Goal: Task Accomplishment & Management: Manage account settings

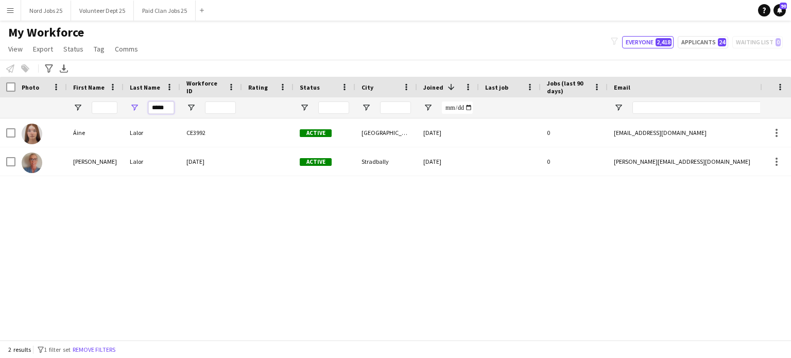
click at [168, 109] on input "*****" at bounding box center [161, 107] width 26 height 12
click at [53, 13] on button "Nord Jobs 25 Close" at bounding box center [46, 11] width 50 height 20
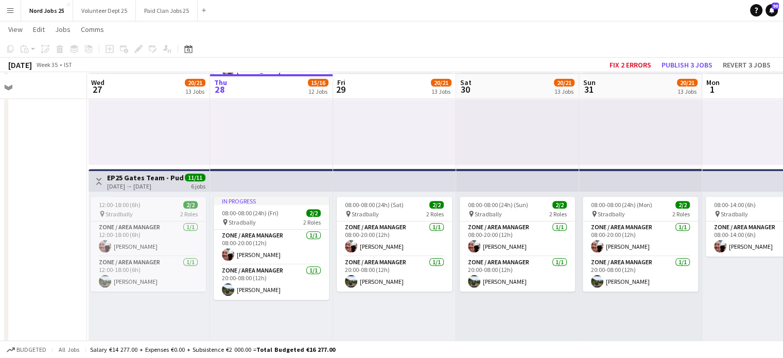
scroll to position [389, 0]
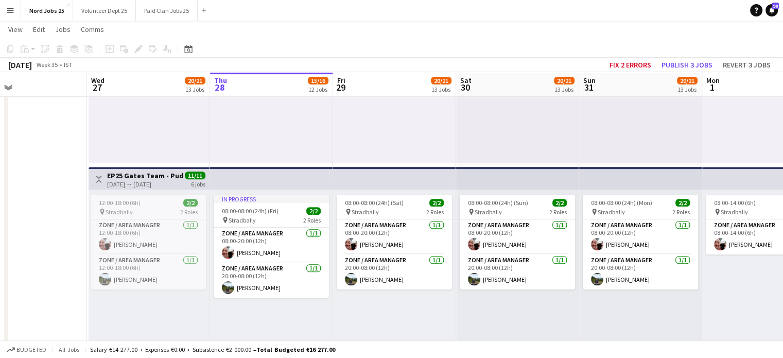
click at [15, 15] on button "Menu" at bounding box center [10, 10] width 21 height 21
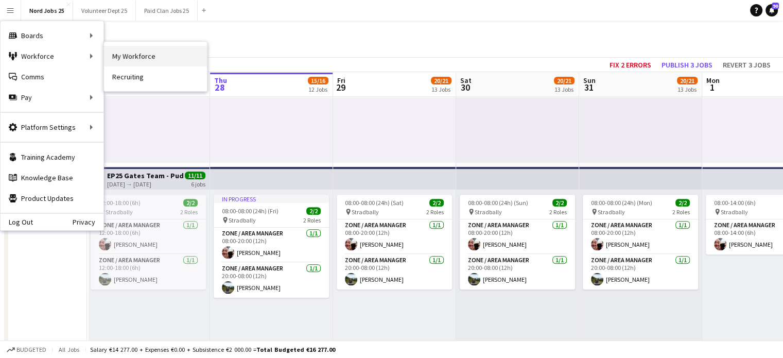
click at [109, 56] on link "My Workforce" at bounding box center [155, 56] width 103 height 21
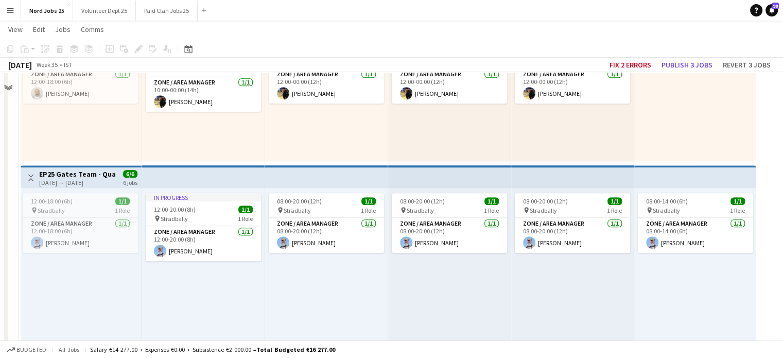
scroll to position [689, 0]
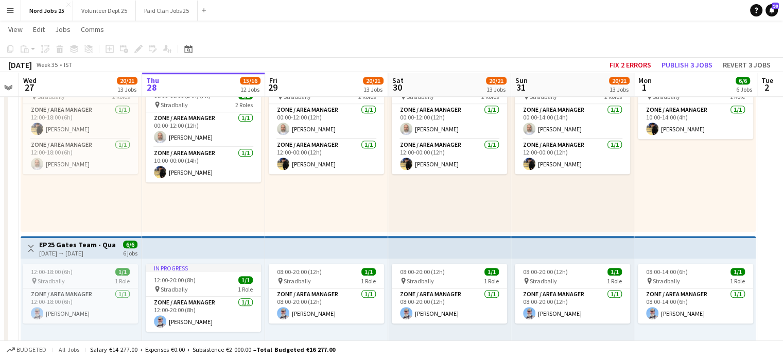
click at [321, 263] on div "08:00-20:00 (12h) 1/1 pin Stradbally 1 Role Zone / Area Manager 1/1 08:00-20:00…" at bounding box center [326, 338] width 123 height 158
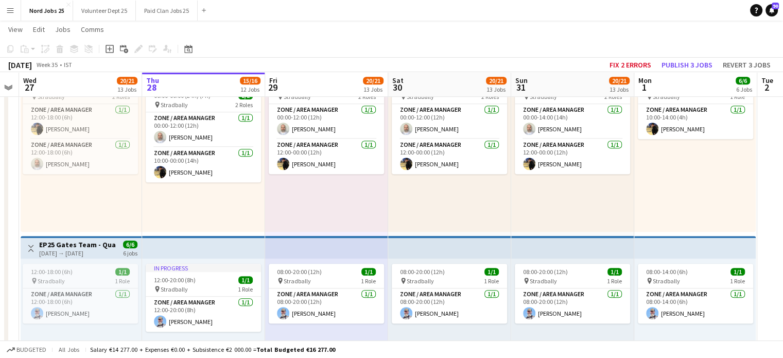
click at [476, 213] on div "00:00-00:00 (24h) (Sun) 2/2 pin Stradbally 2 Roles Zone / Area Manager 1/1 00:0…" at bounding box center [449, 153] width 123 height 158
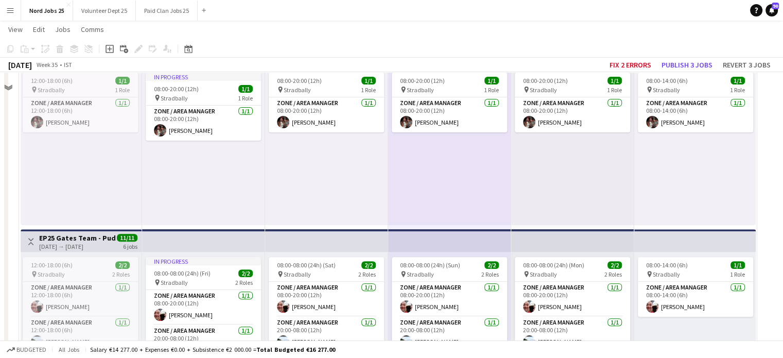
scroll to position [277, 0]
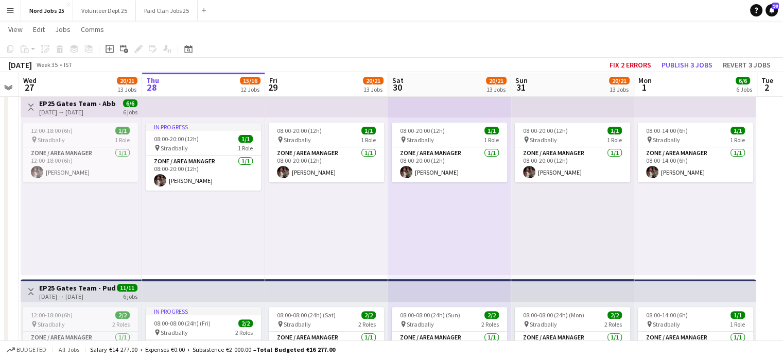
click at [245, 202] on div "In progress 08:00-20:00 (12h) 1/1 pin Stradbally 1 Role Zone / Area Manager 1/1…" at bounding box center [203, 196] width 123 height 158
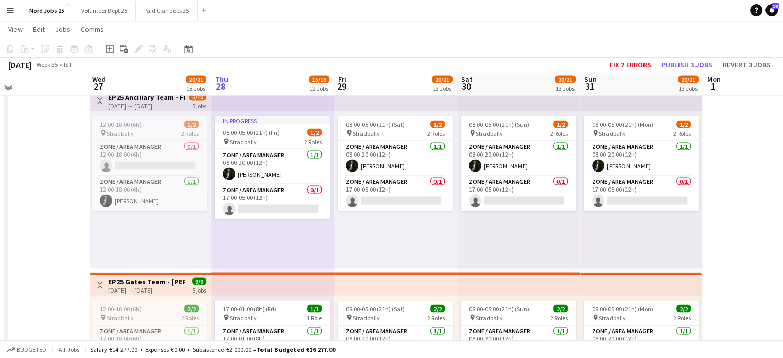
scroll to position [1935, 0]
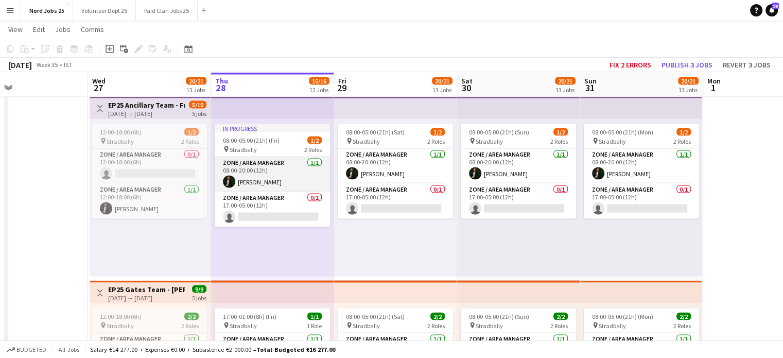
click at [235, 184] on app-card-role "Zone / Area Manager 1/1 08:00-20:00 (12h) Aws Vidal" at bounding box center [272, 174] width 115 height 35
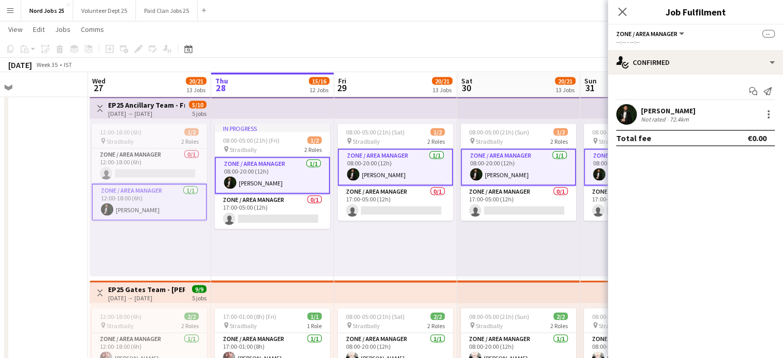
click at [370, 234] on div "08:00-05:00 (21h) (Sat) 1/2 pin Stradbally 2 Roles Zone / Area Manager 1/1 08:0…" at bounding box center [395, 197] width 123 height 158
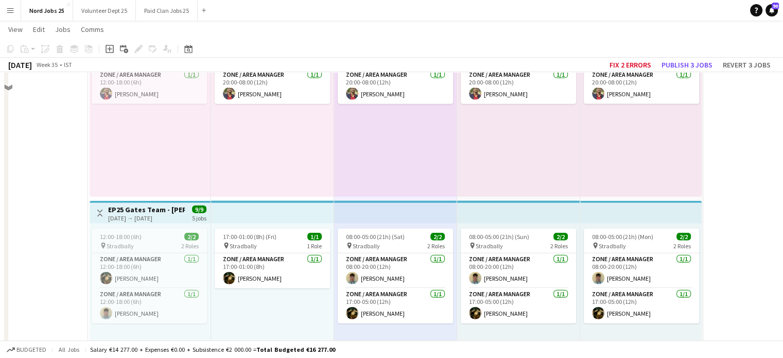
scroll to position [2399, 0]
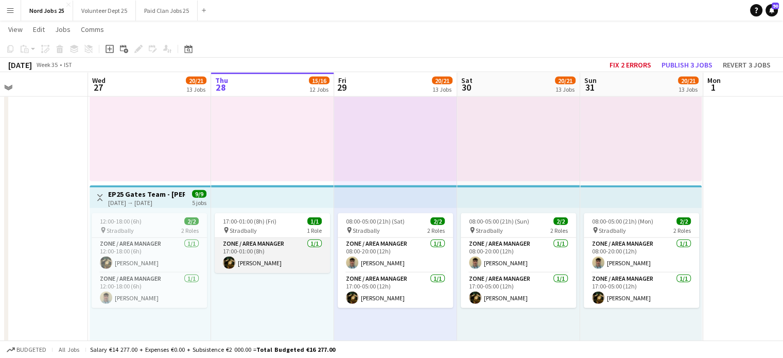
click at [253, 240] on app-card-role "Zone / Area Manager 1/1 17:00-01:00 (8h) Síle Ryan" at bounding box center [272, 255] width 115 height 35
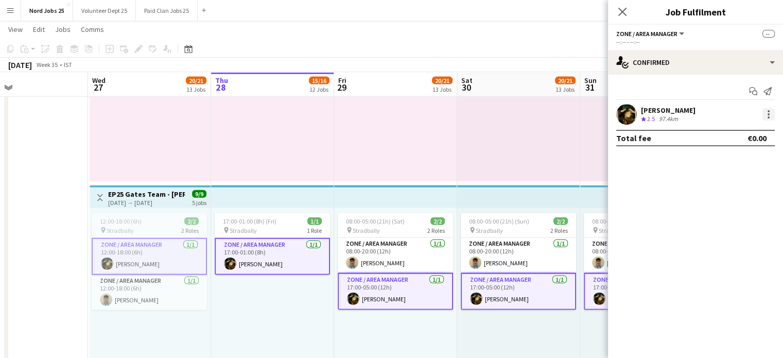
click at [771, 112] on div at bounding box center [769, 114] width 12 height 12
click at [709, 203] on span "Remove" at bounding box center [718, 207] width 31 height 9
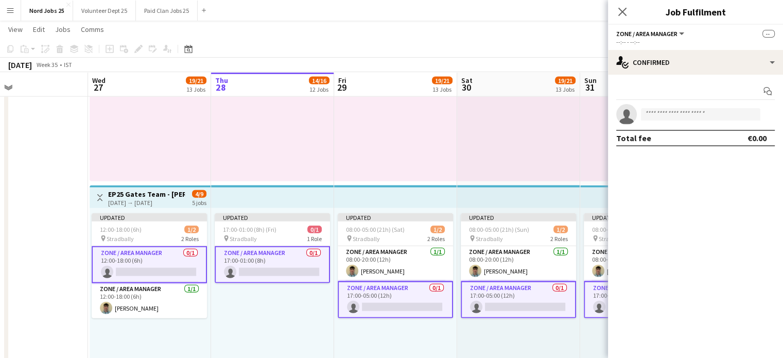
click at [625, 10] on icon "Close pop-in" at bounding box center [623, 12] width 8 height 8
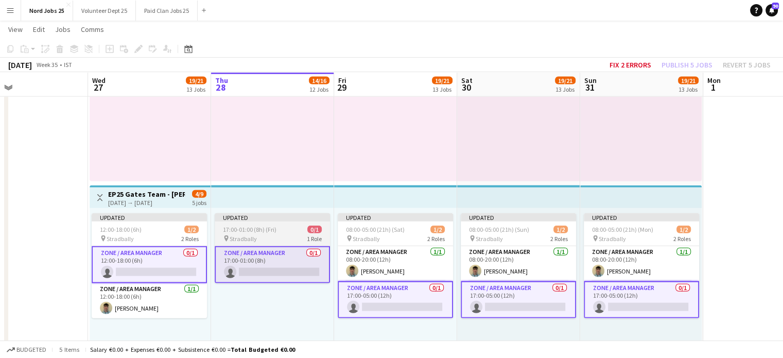
click at [266, 268] on app-card-role "Zone / Area Manager 0/1 17:00-01:00 (8h) single-neutral-actions" at bounding box center [272, 264] width 115 height 37
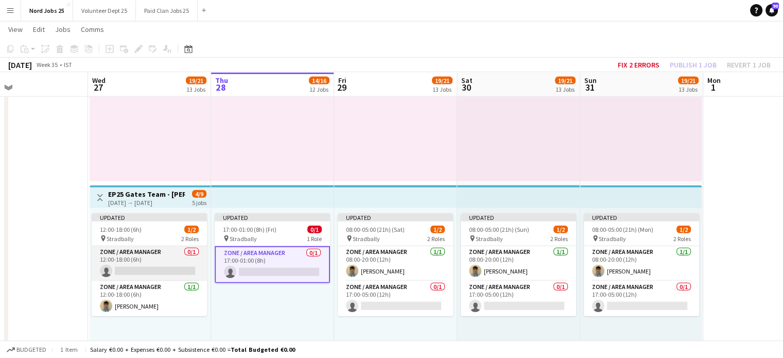
click at [163, 277] on app-card-role "Zone / Area Manager 0/1 12:00-18:00 (6h) single-neutral-actions" at bounding box center [149, 263] width 115 height 35
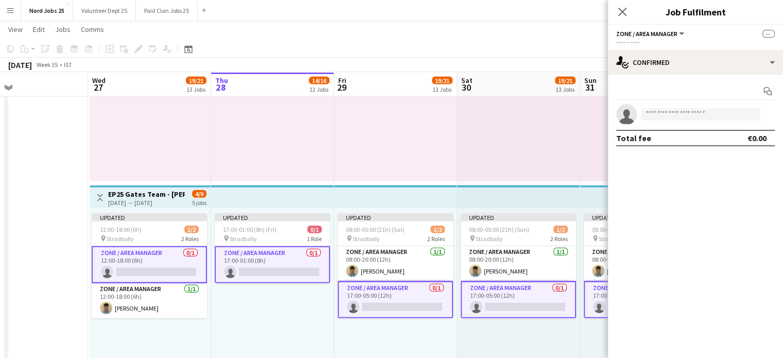
click at [266, 267] on app-card-role "Zone / Area Manager 0/1 17:00-01:00 (8h) single-neutral-actions" at bounding box center [272, 264] width 115 height 37
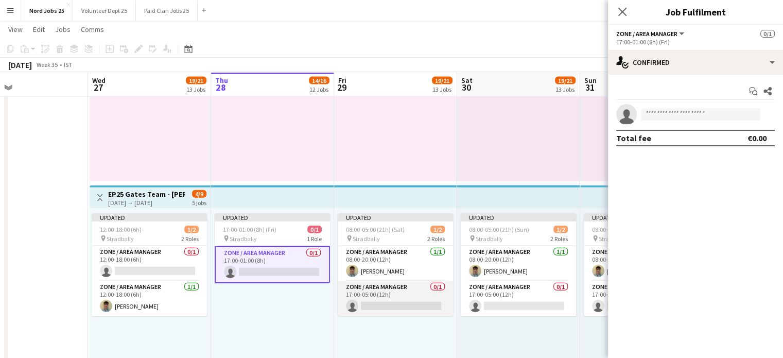
click at [393, 305] on app-card-role "Zone / Area Manager 0/1 17:00-05:00 (12h) single-neutral-actions" at bounding box center [395, 298] width 115 height 35
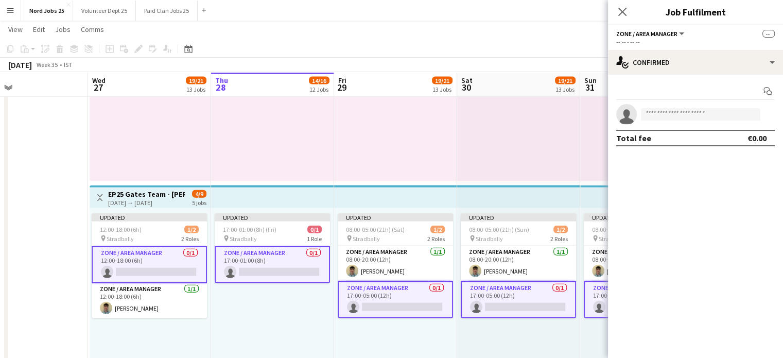
click at [374, 298] on app-card-role "Zone / Area Manager 0/1 17:00-05:00 (12h) single-neutral-actions" at bounding box center [395, 299] width 115 height 37
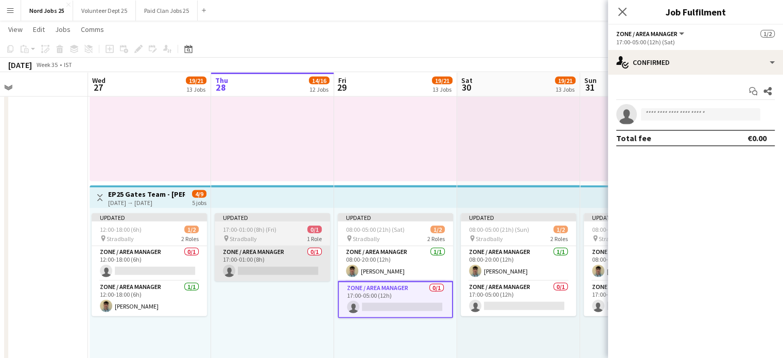
click at [269, 269] on app-card-role "Zone / Area Manager 0/1 17:00-01:00 (8h) single-neutral-actions" at bounding box center [272, 263] width 115 height 35
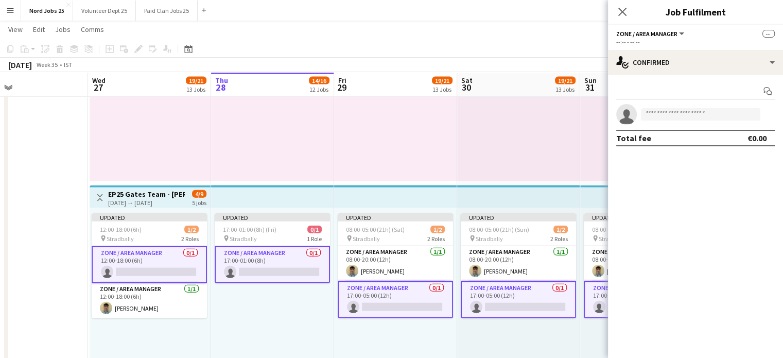
click at [277, 266] on app-card-role "Zone / Area Manager 0/1 17:00-01:00 (8h) single-neutral-actions" at bounding box center [272, 264] width 115 height 37
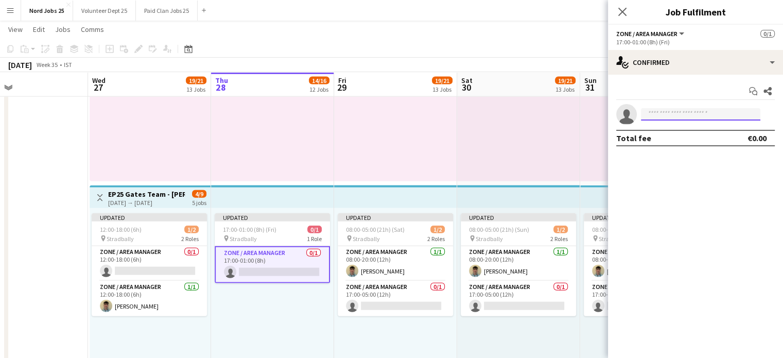
click at [677, 114] on input at bounding box center [700, 114] width 119 height 12
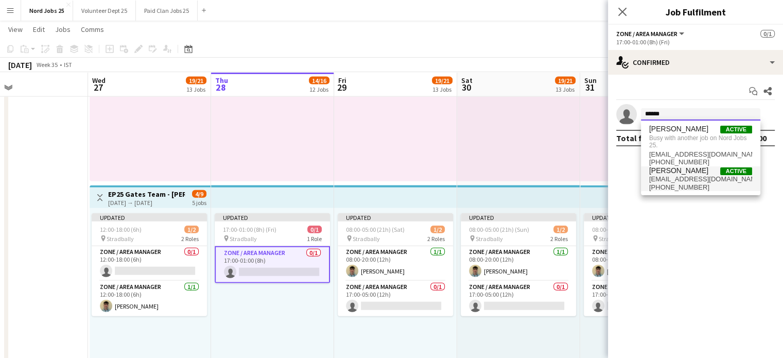
type input "******"
click at [674, 175] on span "conorlawell@icloud.com" at bounding box center [700, 179] width 103 height 8
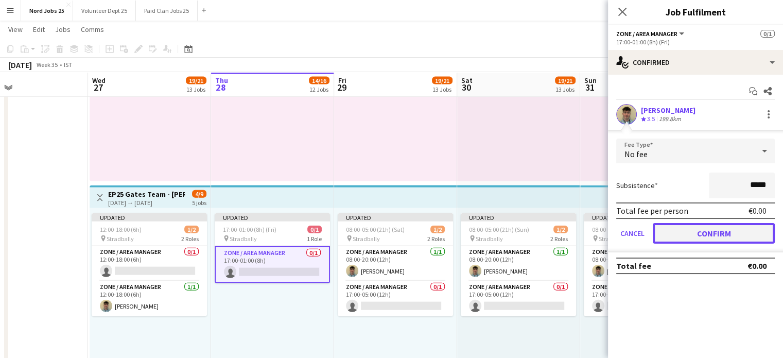
click at [688, 235] on button "Confirm" at bounding box center [714, 233] width 122 height 21
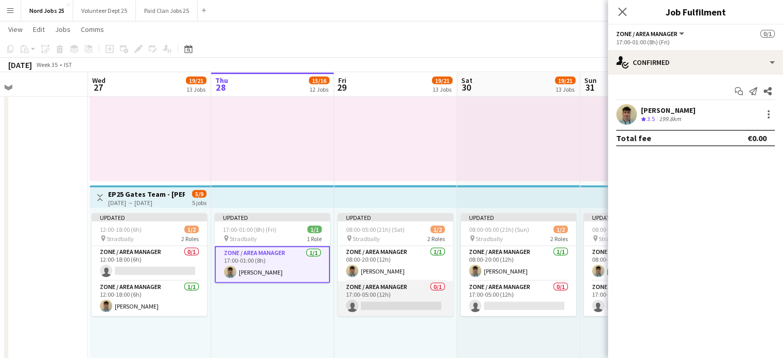
click at [374, 294] on app-card-role "Zone / Area Manager 0/1 17:00-05:00 (12h) single-neutral-actions" at bounding box center [395, 298] width 115 height 35
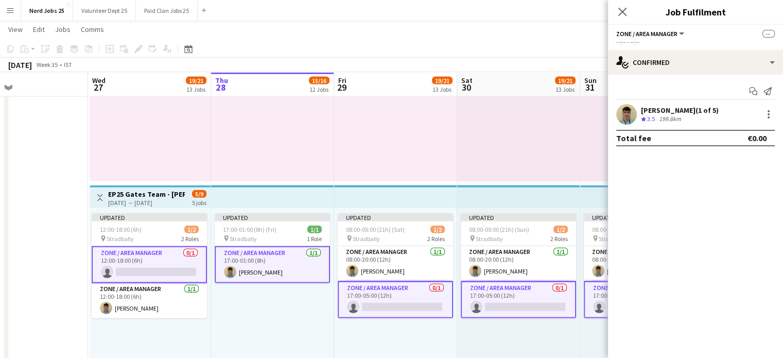
click at [178, 269] on app-card-role "Zone / Area Manager 0/1 12:00-18:00 (6h) single-neutral-actions" at bounding box center [149, 264] width 115 height 37
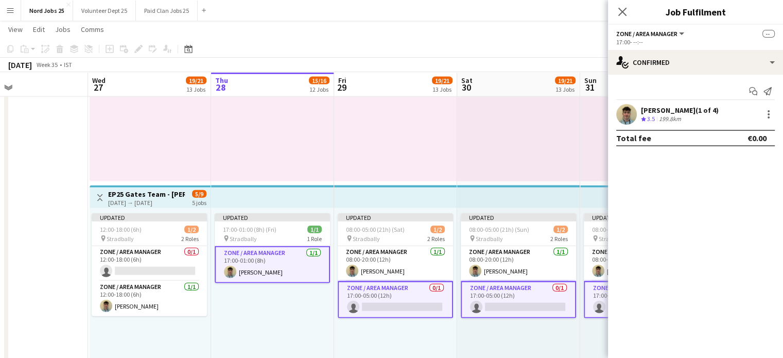
scroll to position [0, 379]
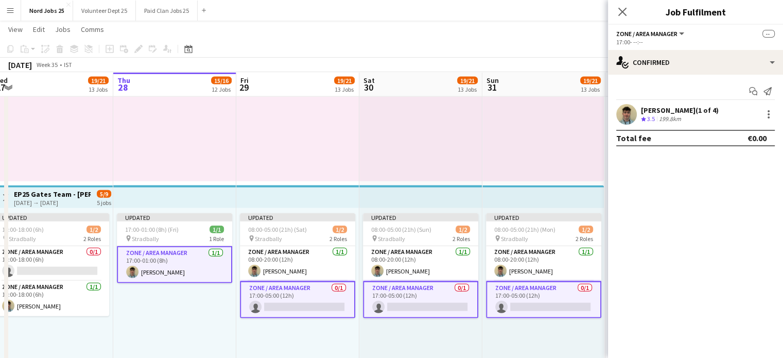
drag, startPoint x: 418, startPoint y: 174, endPoint x: 382, endPoint y: 177, distance: 36.7
click at [349, 288] on app-card-role "Zone / Area Manager 0/1 17:00-05:00 (12h) single-neutral-actions" at bounding box center [297, 299] width 115 height 37
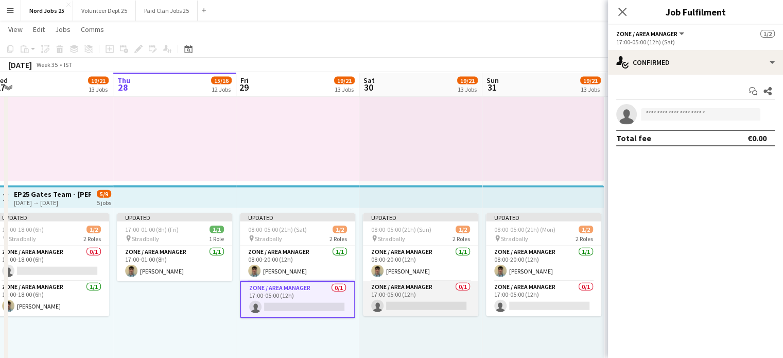
drag, startPoint x: 382, startPoint y: 304, endPoint x: 406, endPoint y: 308, distance: 24.6
click at [383, 304] on app-card-role "Zone / Area Manager 0/1 17:00-05:00 (12h) single-neutral-actions" at bounding box center [420, 298] width 115 height 35
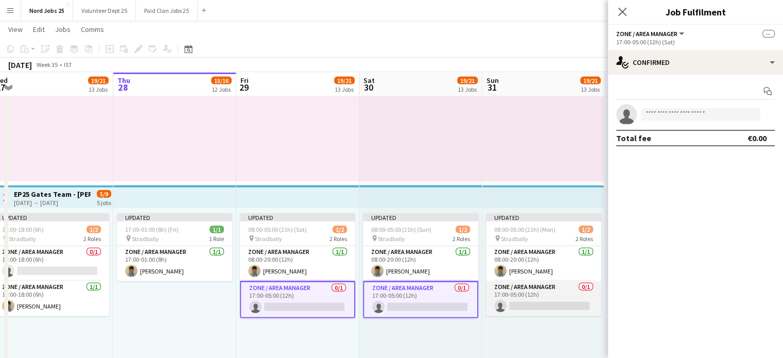
click at [565, 297] on app-card-role "Zone / Area Manager 0/1 17:00-05:00 (12h) single-neutral-actions" at bounding box center [543, 298] width 115 height 35
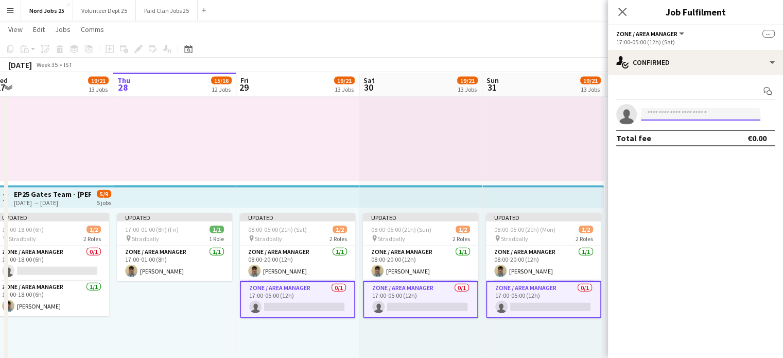
click at [666, 116] on input at bounding box center [700, 114] width 119 height 12
type input "*"
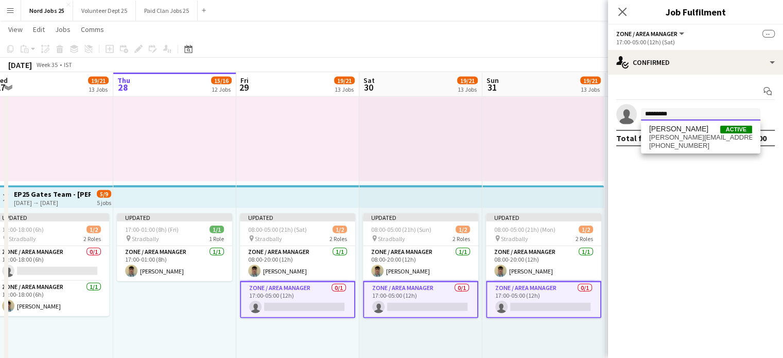
type input "*********"
click at [686, 138] on span "luca@nordevents.ie" at bounding box center [700, 137] width 103 height 8
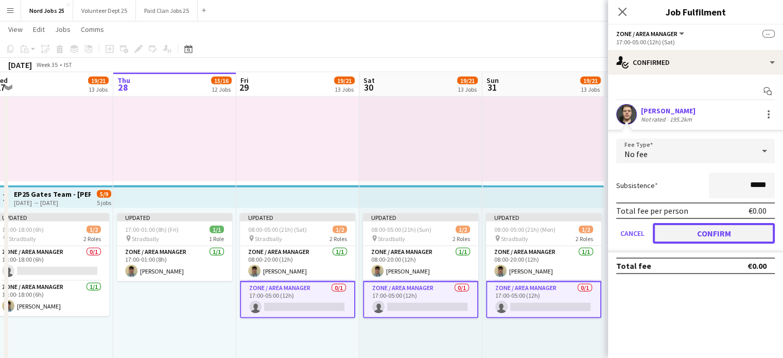
click at [671, 228] on button "Confirm" at bounding box center [714, 233] width 122 height 21
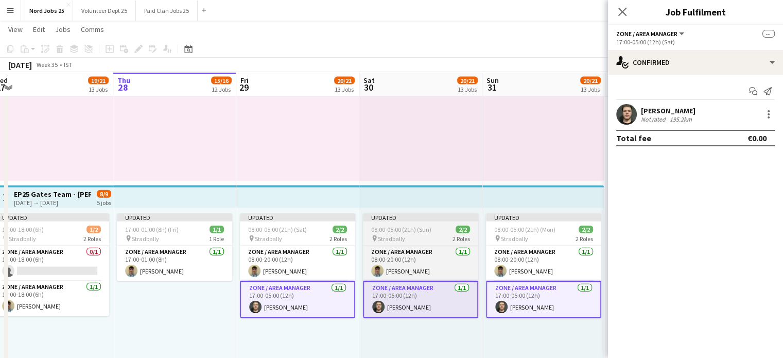
click at [462, 185] on app-top-bar at bounding box center [420, 196] width 123 height 23
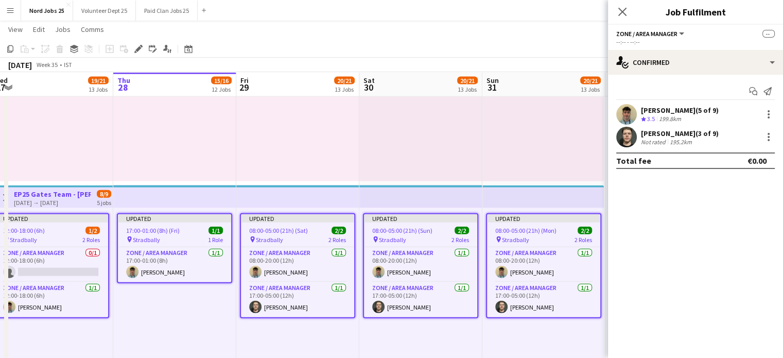
click at [621, 16] on icon "Close pop-in" at bounding box center [623, 12] width 8 height 8
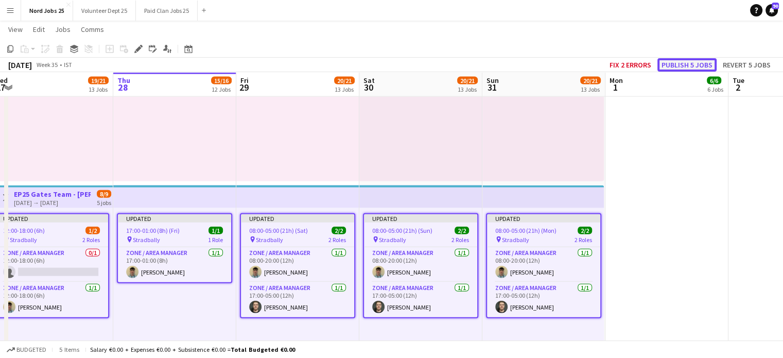
click at [674, 65] on button "Publish 5 jobs" at bounding box center [687, 64] width 59 height 13
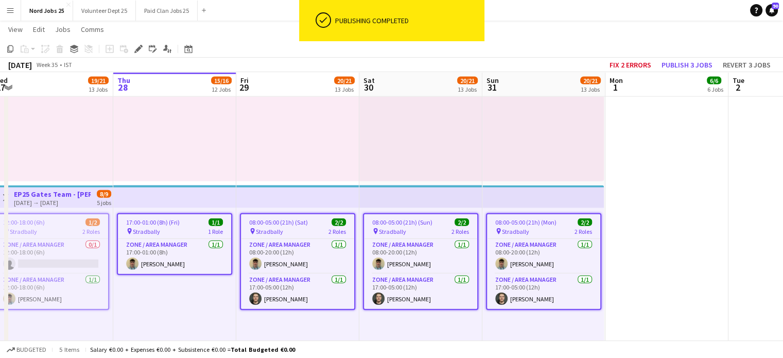
scroll to position [0, 260]
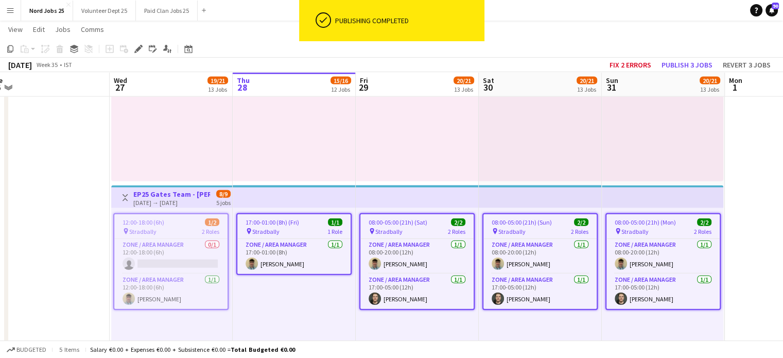
drag, startPoint x: 328, startPoint y: 153, endPoint x: 369, endPoint y: 153, distance: 41.2
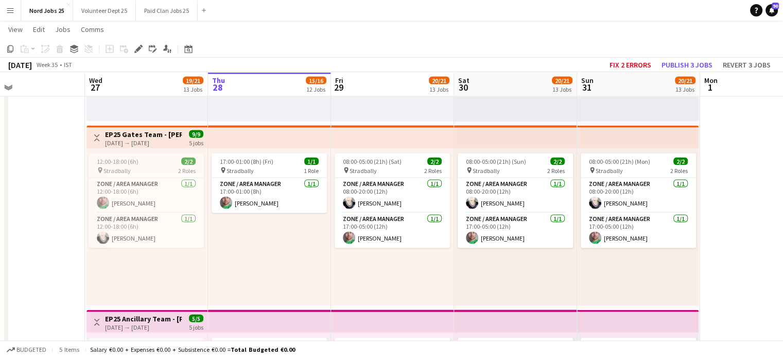
scroll to position [0, 286]
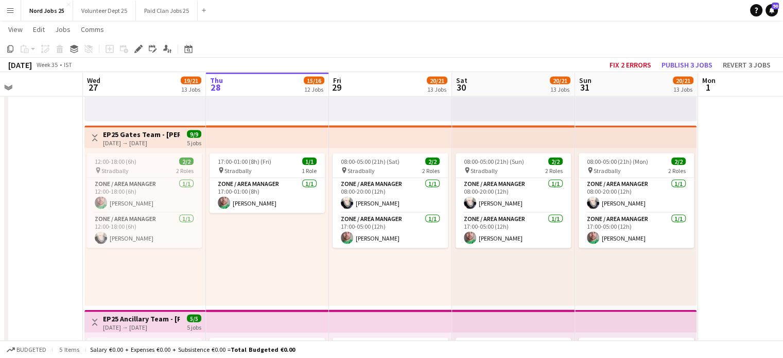
drag, startPoint x: 321, startPoint y: 255, endPoint x: 311, endPoint y: 255, distance: 10.3
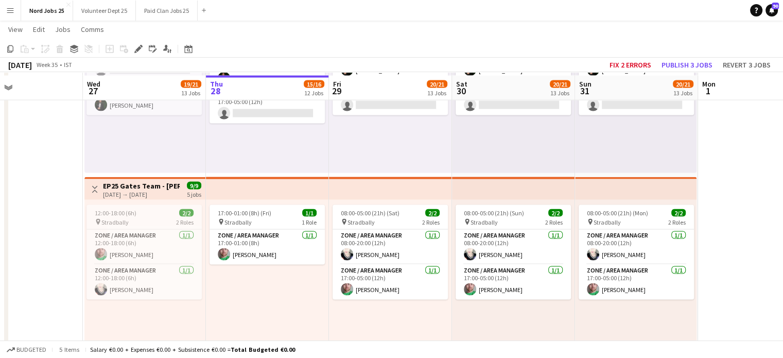
scroll to position [2090, 0]
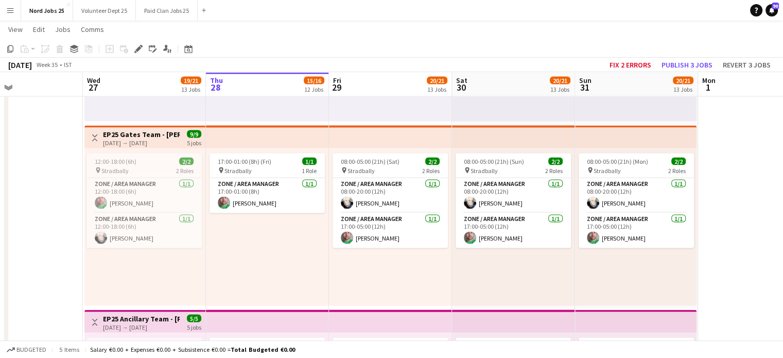
click at [284, 110] on div "In progress 08:00-05:00 (21h) (Fri) 1/2 pin Stradbally 2 Roles Zone / Area Mana…" at bounding box center [267, 43] width 123 height 158
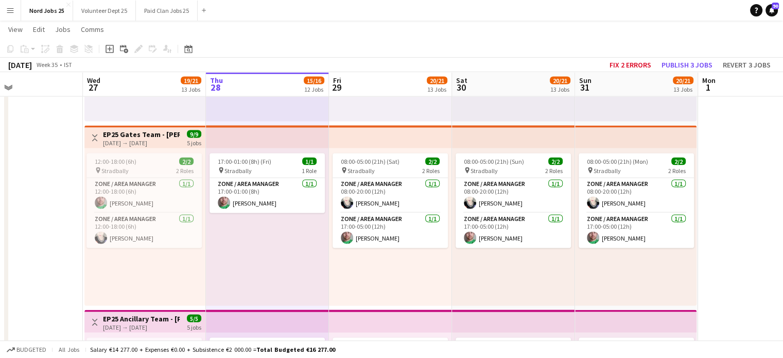
click at [241, 229] on div "17:00-01:00 (8h) (Fri) 1/1 pin Stradbally 1 Role Zone / Area Manager 1/1 17:00-…" at bounding box center [267, 227] width 123 height 158
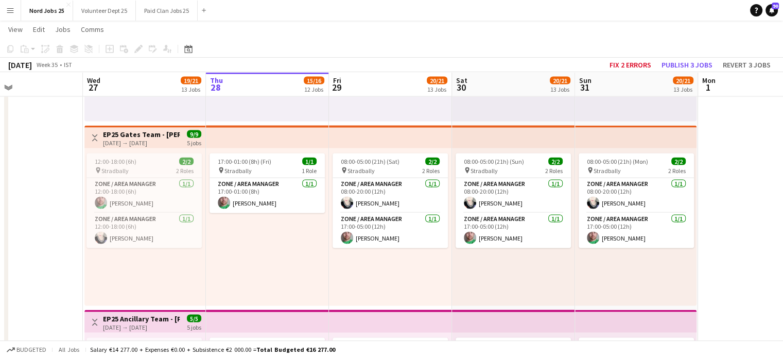
click at [244, 251] on div "17:00-01:00 (8h) (Fri) 1/1 pin Stradbally 1 Role Zone / Area Manager 1/1 17:00-…" at bounding box center [267, 227] width 123 height 158
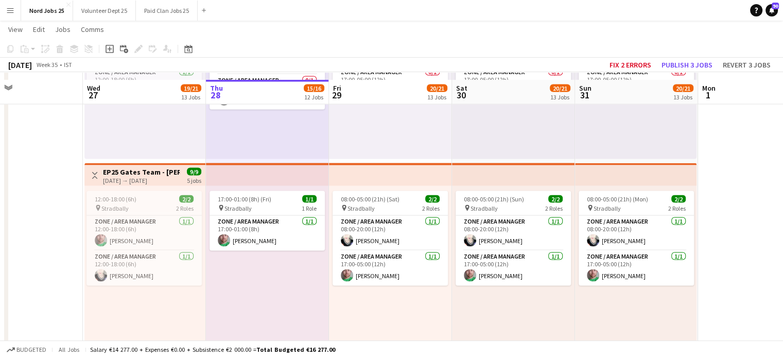
scroll to position [2038, 0]
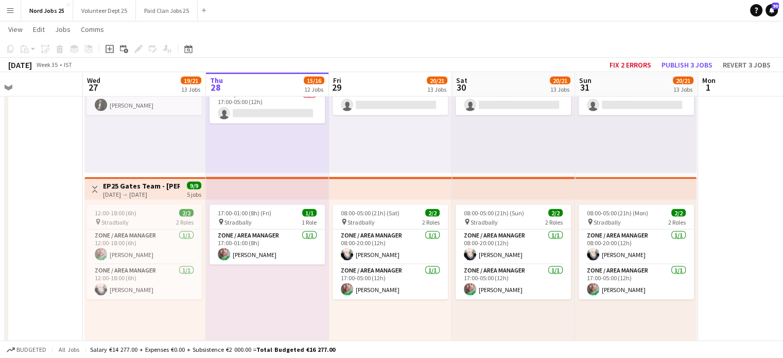
click at [247, 166] on div "In progress 08:00-05:00 (21h) (Fri) 1/2 pin Stradbally 2 Roles Zone / Area Mana…" at bounding box center [267, 94] width 123 height 158
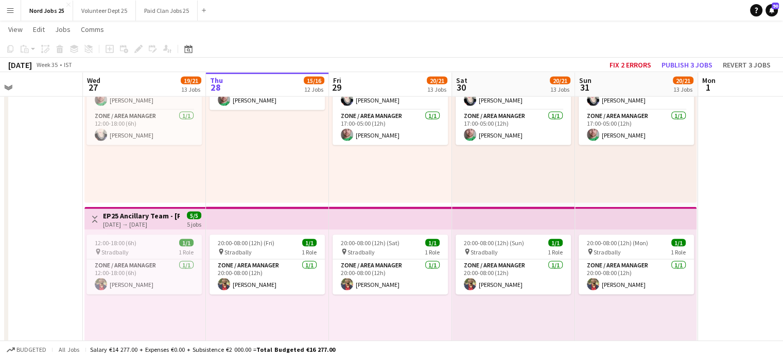
click at [256, 194] on div "17:00-01:00 (8h) (Fri) 1/1 pin Stradbally 1 Role Zone / Area Manager 1/1 17:00-…" at bounding box center [267, 124] width 123 height 158
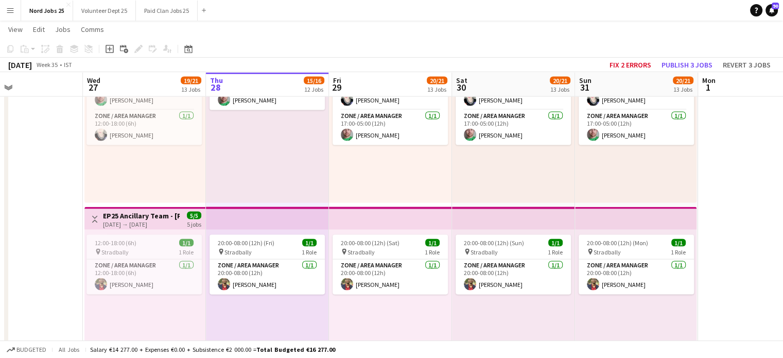
scroll to position [2141, 0]
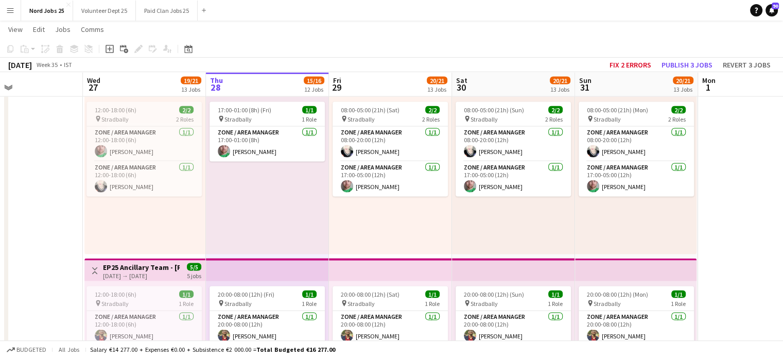
click at [249, 219] on div "17:00-01:00 (8h) (Fri) 1/1 pin Stradbally 1 Role Zone / Area Manager 1/1 17:00-…" at bounding box center [267, 176] width 123 height 158
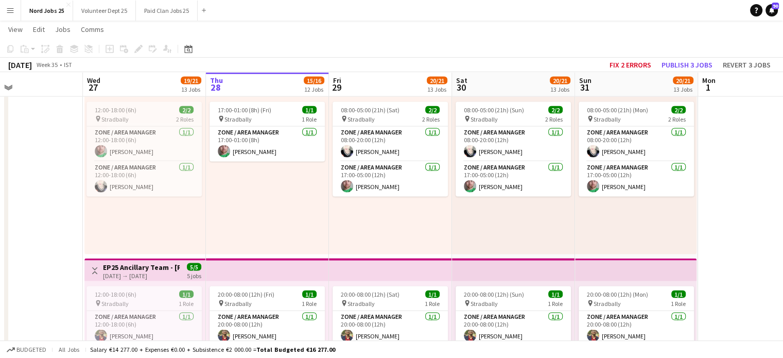
click at [271, 199] on div "17:00-01:00 (8h) (Fri) 1/1 pin Stradbally 1 Role Zone / Area Manager 1/1 17:00-…" at bounding box center [267, 176] width 123 height 158
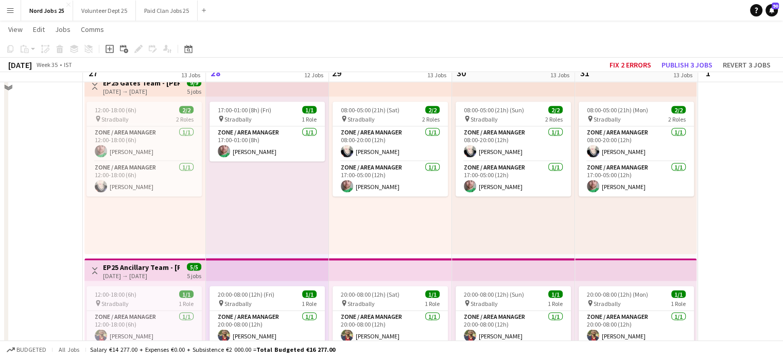
scroll to position [2090, 0]
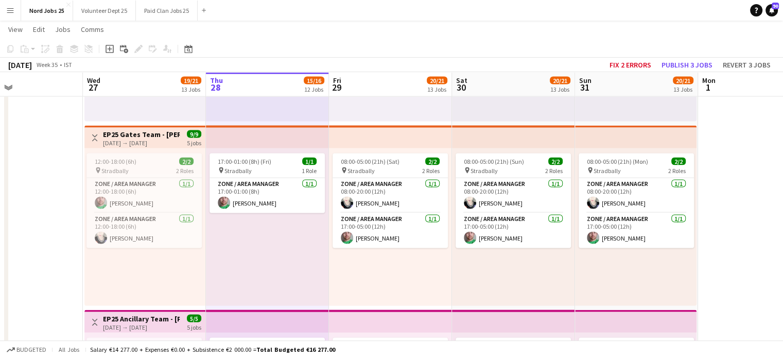
click at [276, 226] on div "17:00-01:00 (8h) (Fri) 1/1 pin Stradbally 1 Role Zone / Area Manager 1/1 17:00-…" at bounding box center [267, 227] width 123 height 158
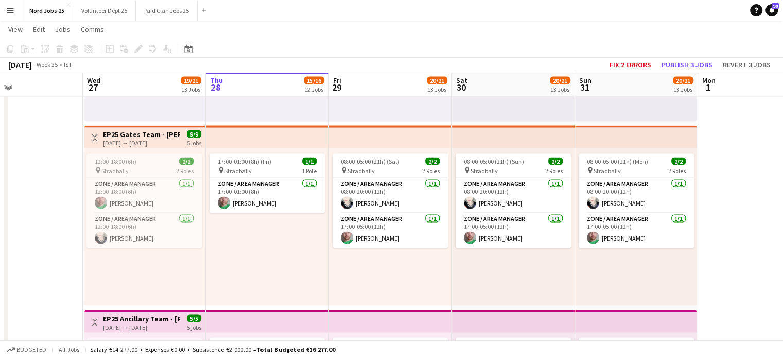
click at [357, 263] on div "08:00-05:00 (21h) (Sat) 2/2 pin Stradbally 2 Roles Zone / Area Manager 1/1 08:0…" at bounding box center [390, 227] width 123 height 158
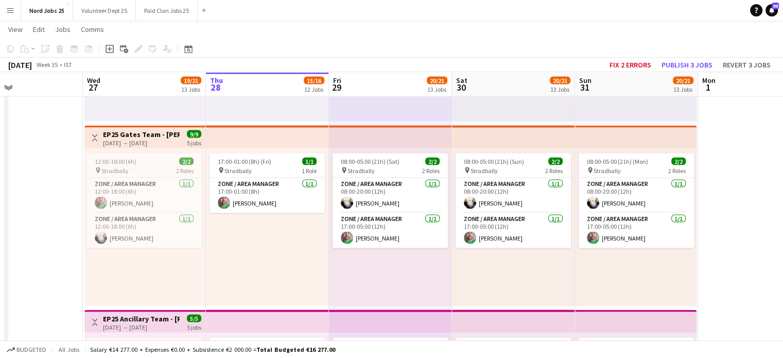
click at [288, 249] on div "17:00-01:00 (8h) (Fri) 1/1 pin Stradbally 1 Role Zone / Area Manager 1/1 17:00-…" at bounding box center [267, 227] width 123 height 158
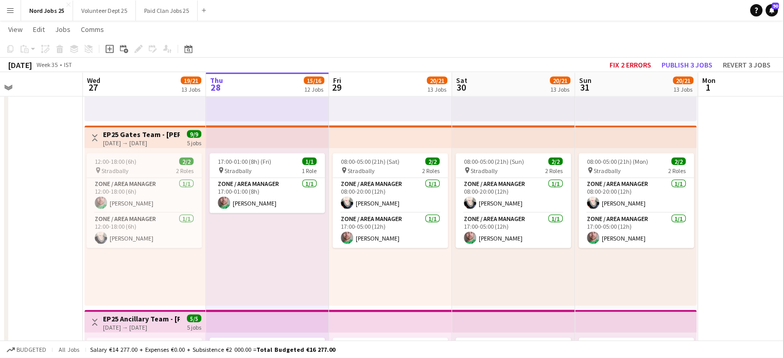
click at [268, 261] on div "17:00-01:00 (8h) (Fri) 1/1 pin Stradbally 1 Role Zone / Area Manager 1/1 17:00-…" at bounding box center [267, 227] width 123 height 158
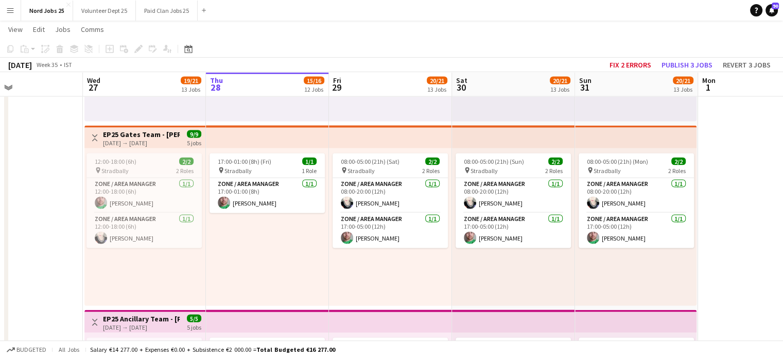
click at [289, 254] on div "17:00-01:00 (8h) (Fri) 1/1 pin Stradbally 1 Role Zone / Area Manager 1/1 17:00-…" at bounding box center [267, 227] width 123 height 158
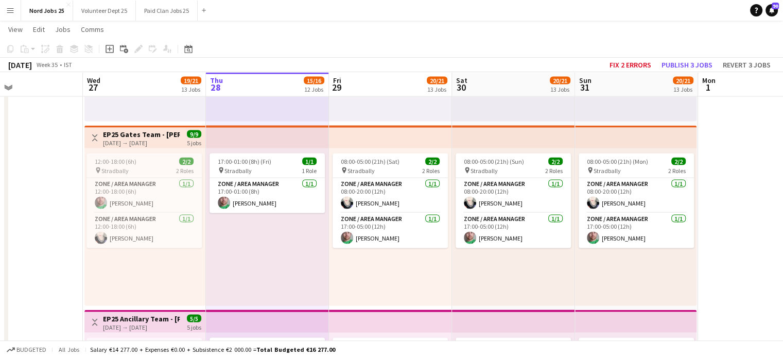
click at [289, 247] on div "17:00-01:00 (8h) (Fri) 1/1 pin Stradbally 1 Role Zone / Area Manager 1/1 17:00-…" at bounding box center [267, 227] width 123 height 158
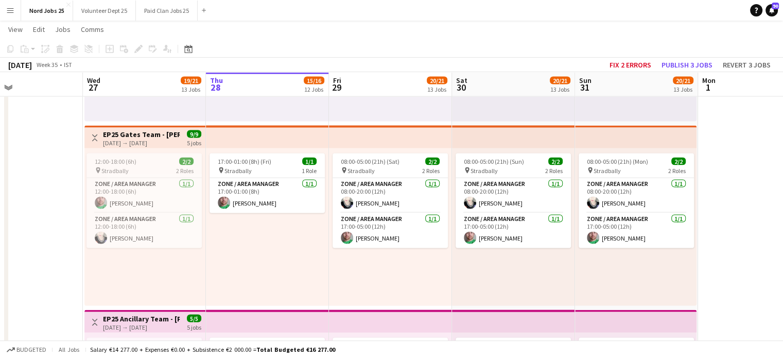
click at [296, 243] on div "17:00-01:00 (8h) (Fri) 1/1 pin Stradbally 1 Role Zone / Area Manager 1/1 17:00-…" at bounding box center [267, 227] width 123 height 158
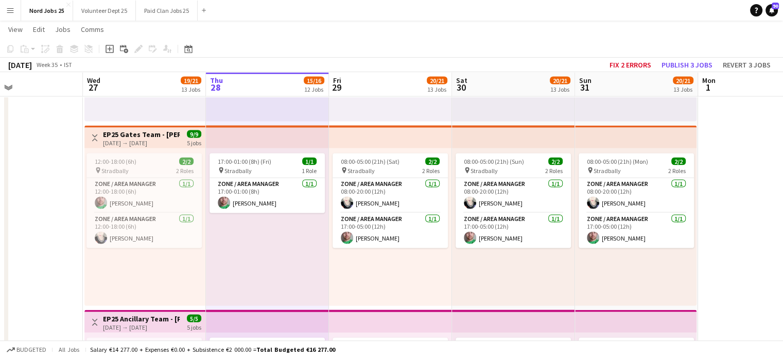
click at [276, 213] on div "17:00-01:00 (8h) (Fri) 1/1 pin Stradbally 1 Role Zone / Area Manager 1/1 17:00-…" at bounding box center [267, 227] width 123 height 158
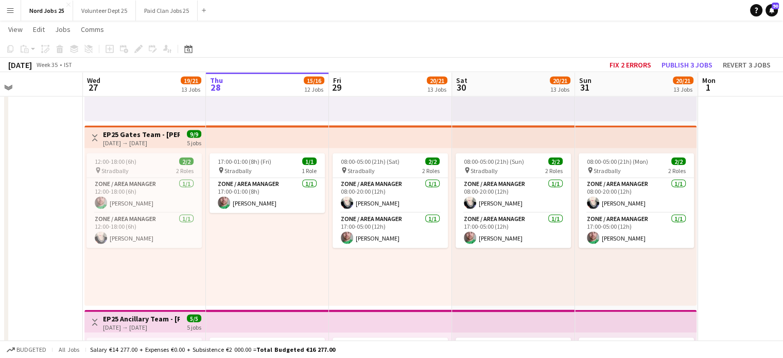
click at [266, 245] on div "17:00-01:00 (8h) (Fri) 1/1 pin Stradbally 1 Role Zone / Area Manager 1/1 17:00-…" at bounding box center [267, 227] width 123 height 158
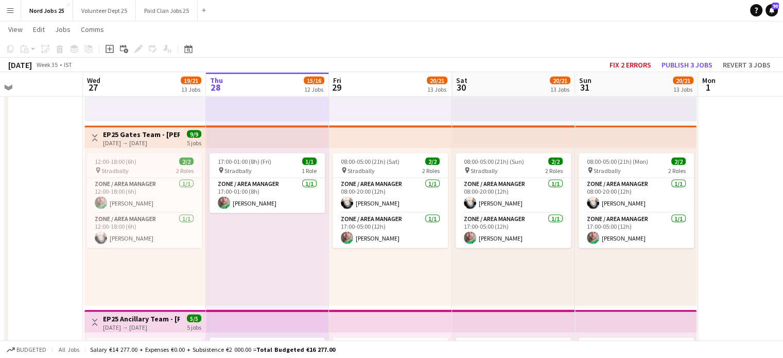
click at [256, 235] on div "17:00-01:00 (8h) (Fri) 1/1 pin Stradbally 1 Role Zone / Area Manager 1/1 17:00-…" at bounding box center [267, 227] width 123 height 158
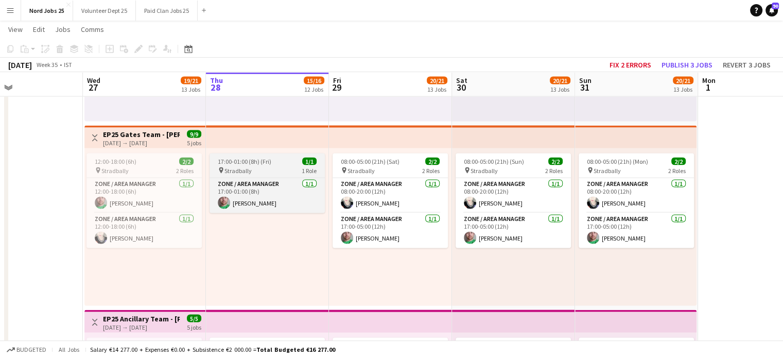
click at [250, 169] on span "Stradbally" at bounding box center [238, 171] width 27 height 8
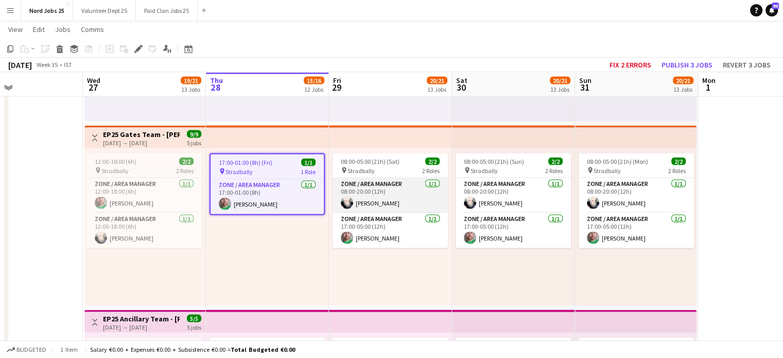
click at [354, 178] on app-card-role "Zone / Area Manager 1/1 08:00-20:00 (12h) Sandie Hickey" at bounding box center [390, 195] width 115 height 35
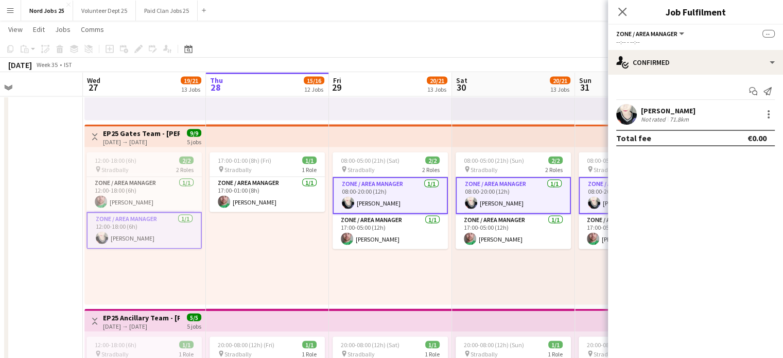
click at [287, 234] on div "17:00-01:00 (8h) (Fri) 1/1 pin Stradbally 1 Role Zone / Area Manager 1/1 17:00-…" at bounding box center [267, 226] width 123 height 158
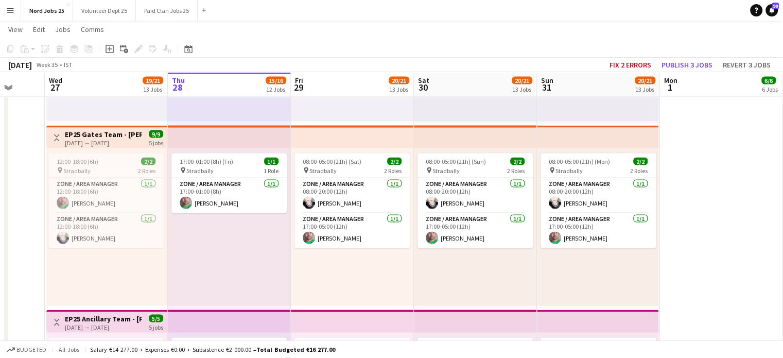
scroll to position [0, 327]
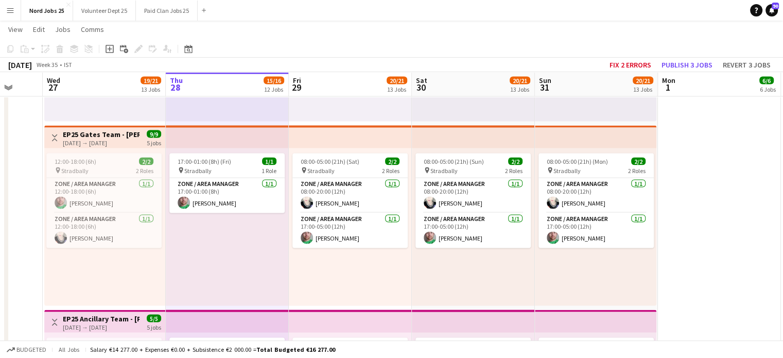
drag, startPoint x: 272, startPoint y: 229, endPoint x: 239, endPoint y: 233, distance: 33.2
click at [328, 225] on app-card-role "Zone / Area Manager 1/1 17:00-05:00 (12h) Daragh Newman" at bounding box center [350, 230] width 115 height 35
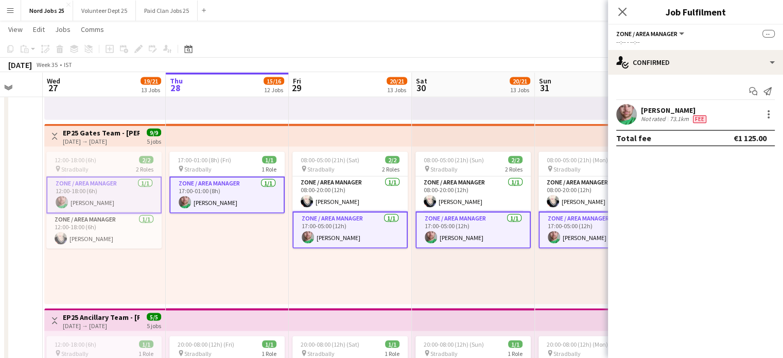
click at [319, 225] on app-card-role "Zone / Area Manager 1/1 17:00-05:00 (12h) Daragh Newman" at bounding box center [350, 230] width 115 height 37
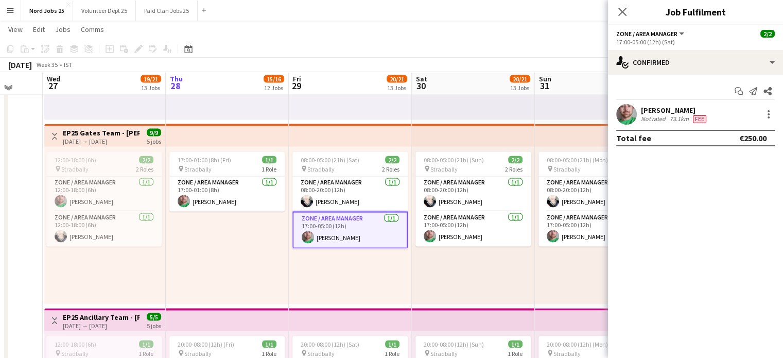
scroll to position [2090, 0]
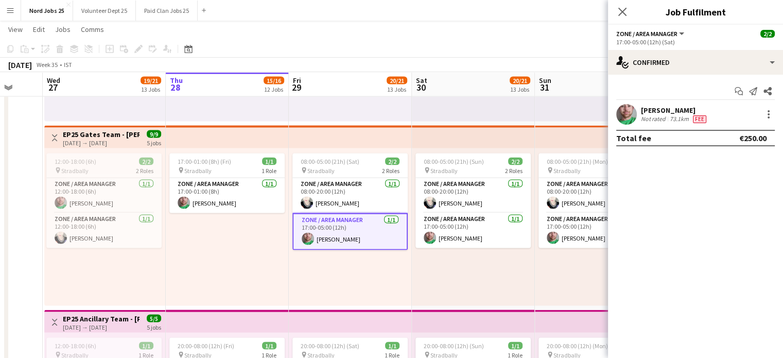
click at [272, 232] on div "17:00-01:00 (8h) (Fri) 1/1 pin Stradbally 1 Role Zone / Area Manager 1/1 17:00-…" at bounding box center [227, 227] width 123 height 158
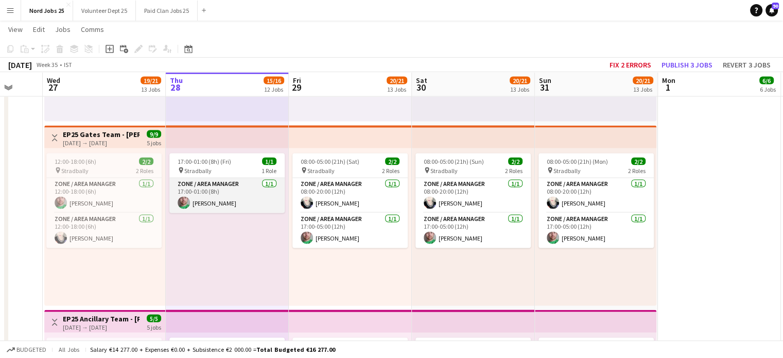
click at [268, 204] on app-card-role "Zone / Area Manager 1/1 17:00-01:00 (8h) Daragh Newman" at bounding box center [226, 195] width 115 height 35
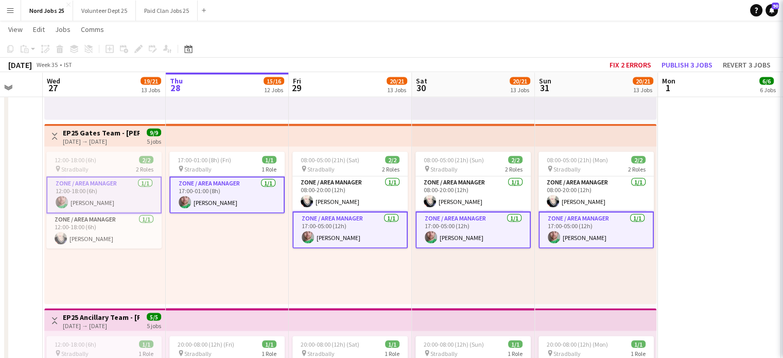
click at [255, 234] on div "17:00-01:00 (8h) (Fri) 1/1 pin Stradbally 1 Role Zone / Area Manager 1/1 17:00-…" at bounding box center [227, 226] width 123 height 158
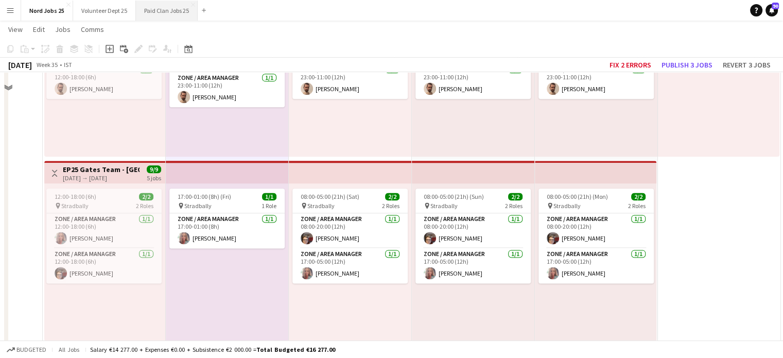
scroll to position [1111, 0]
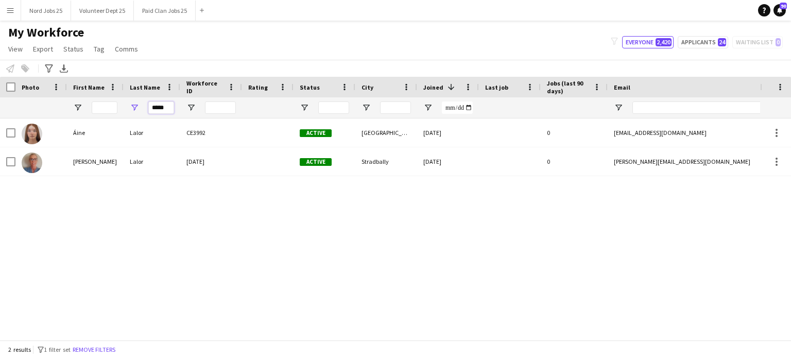
click at [164, 113] on input "*****" at bounding box center [161, 107] width 26 height 12
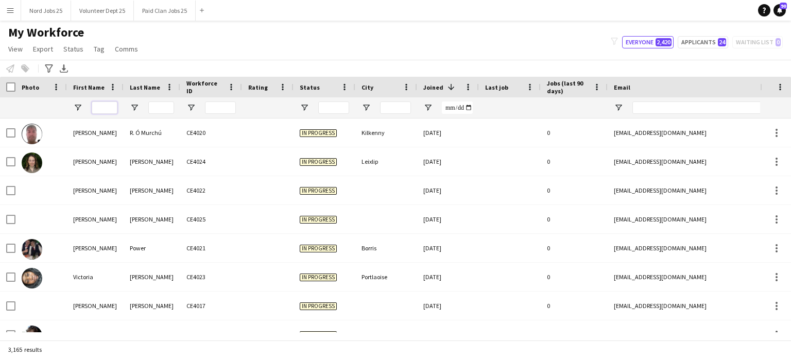
click at [110, 106] on input "First Name Filter Input" at bounding box center [105, 107] width 26 height 12
paste input "*******"
type input "*******"
click at [328, 111] on input "Status Filter Input" at bounding box center [333, 107] width 31 height 12
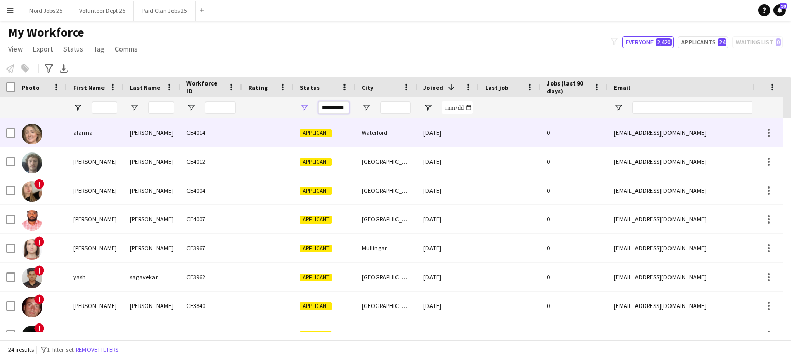
type input "*********"
click at [233, 132] on div "CE4014" at bounding box center [211, 132] width 62 height 28
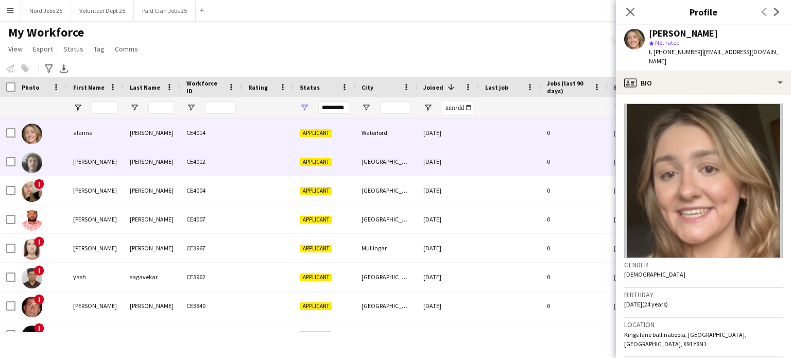
click at [231, 161] on div "CE4012" at bounding box center [211, 161] width 62 height 28
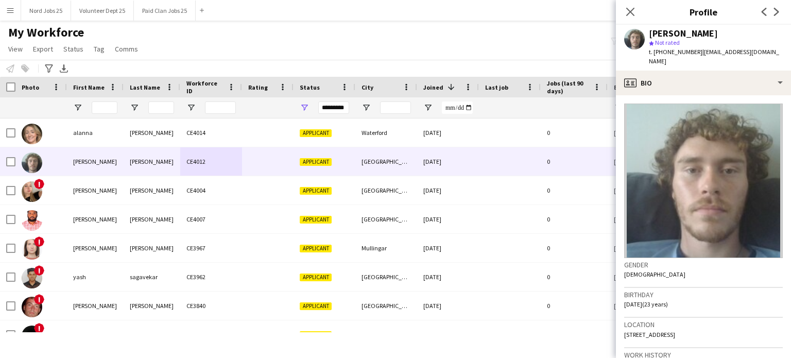
click at [433, 55] on div "My Workforce View Views Default view New view Update view Delete view Edit name…" at bounding box center [395, 42] width 791 height 35
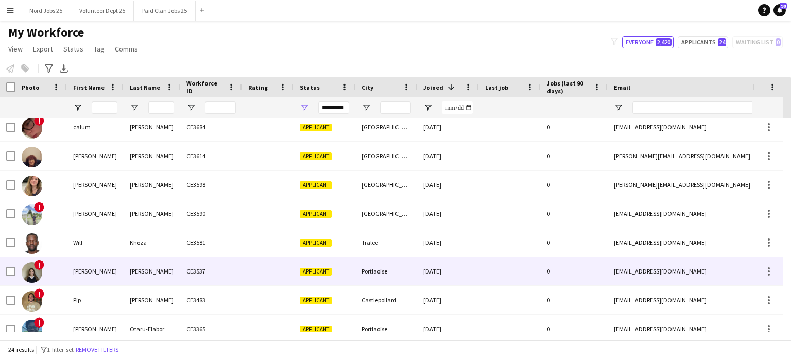
scroll to position [272, 0]
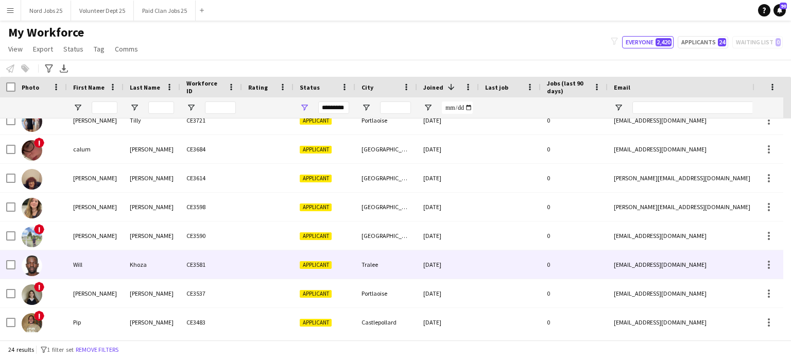
click at [75, 255] on div "Will" at bounding box center [95, 264] width 57 height 28
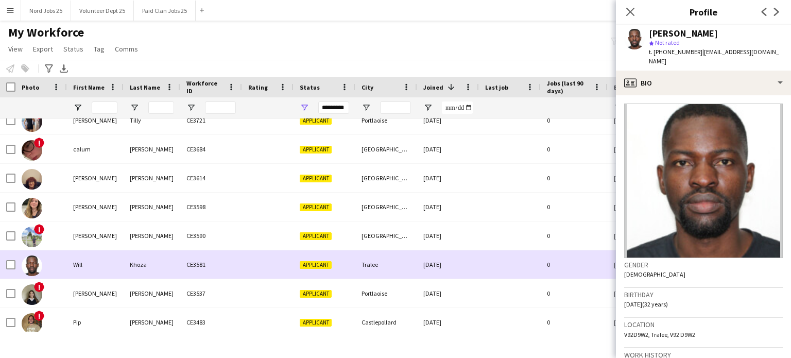
click at [74, 264] on div "Will" at bounding box center [95, 264] width 57 height 28
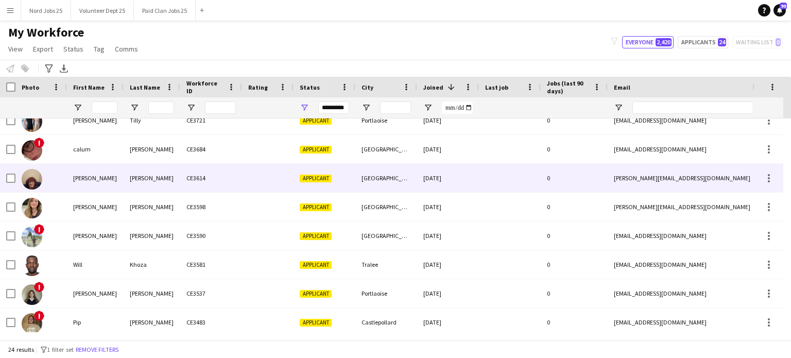
click at [95, 186] on div "Caroline" at bounding box center [95, 178] width 57 height 28
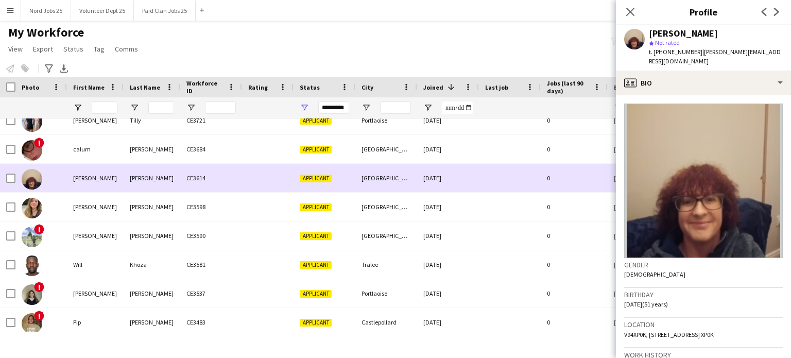
click at [95, 180] on div "Caroline" at bounding box center [95, 178] width 57 height 28
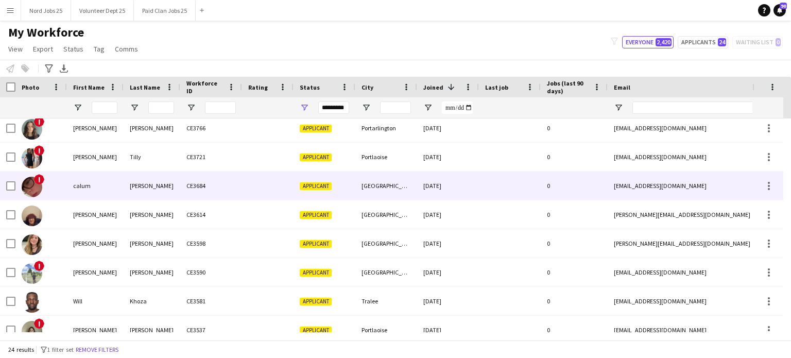
scroll to position [220, 0]
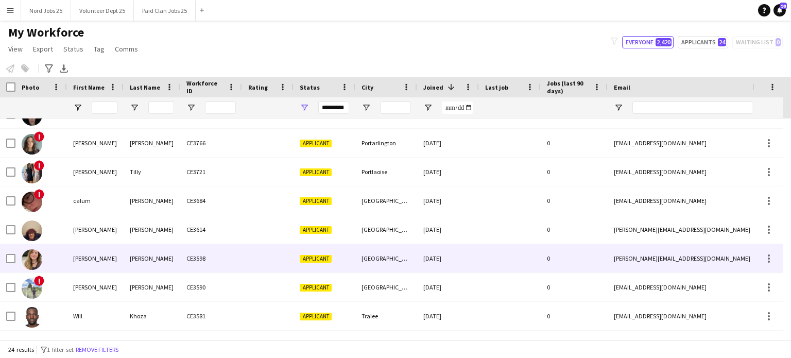
click at [84, 255] on div "Megan" at bounding box center [95, 258] width 57 height 28
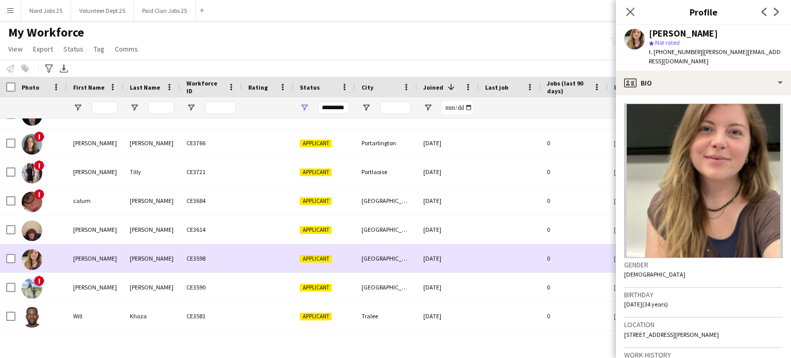
click at [84, 251] on div "Megan" at bounding box center [95, 258] width 57 height 28
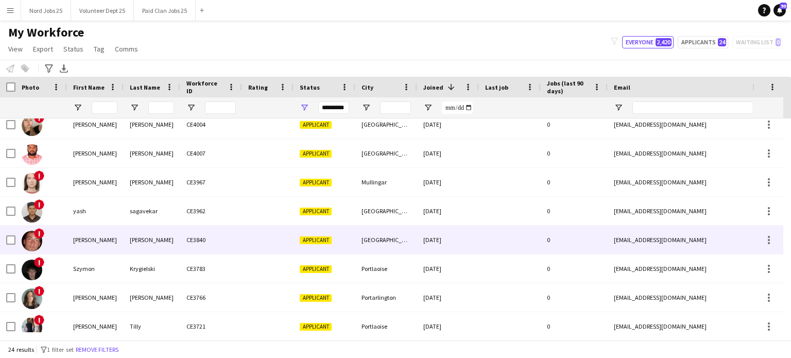
scroll to position [0, 0]
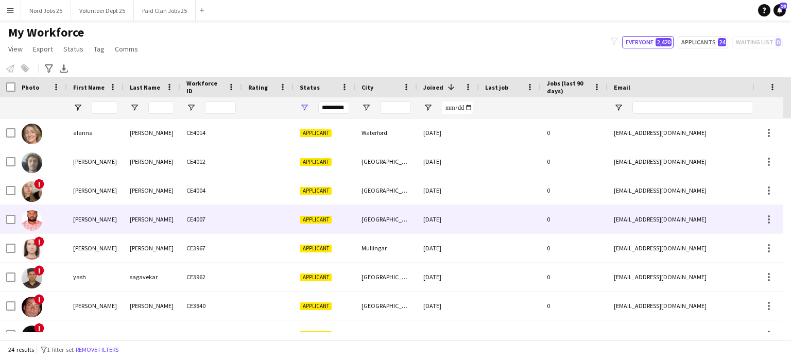
click at [95, 230] on div "RAJENDAR NAIK" at bounding box center [95, 219] width 57 height 28
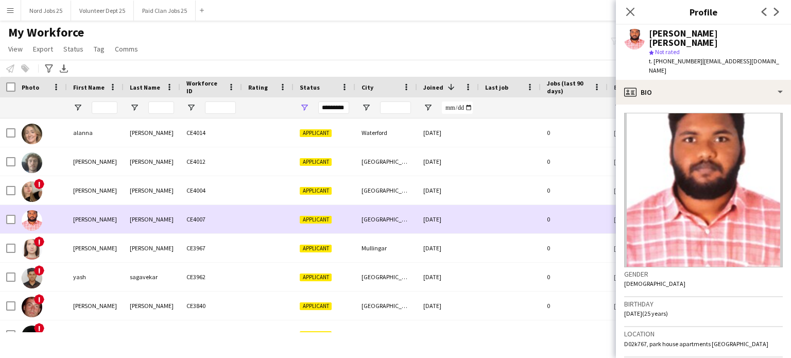
click at [95, 223] on div "RAJENDAR NAIK" at bounding box center [95, 219] width 57 height 28
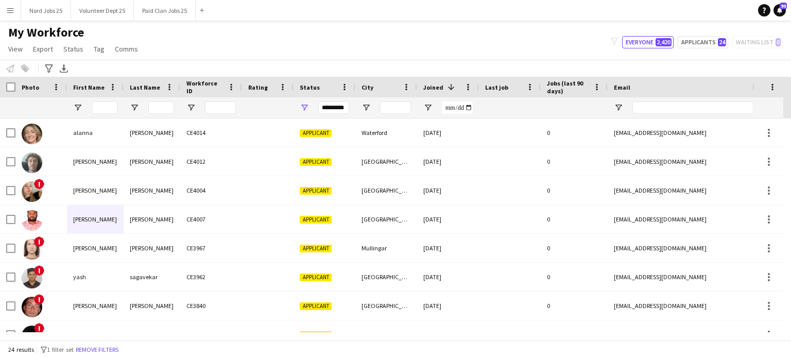
click at [163, 100] on div at bounding box center [161, 107] width 26 height 21
click at [165, 108] on input "Last Name Filter Input" at bounding box center [161, 107] width 26 height 12
paste input "*********"
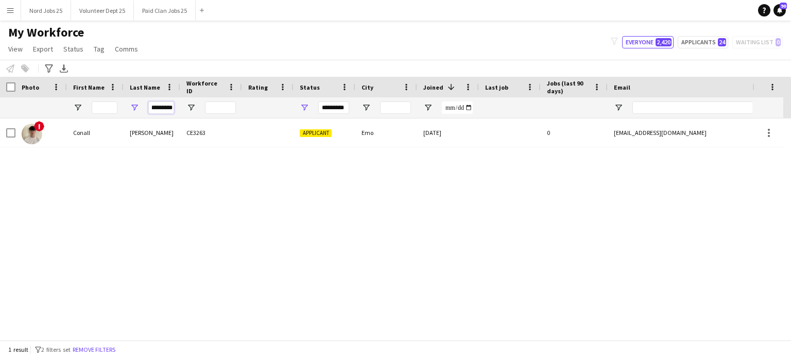
type input "*********"
click at [334, 109] on input "*********" at bounding box center [333, 107] width 31 height 12
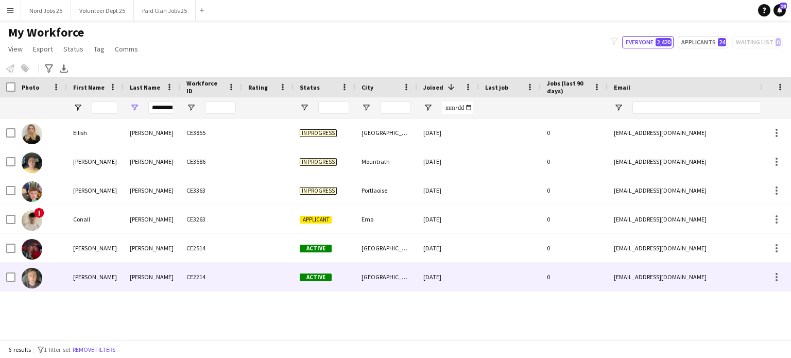
click at [124, 271] on div "Callaghan" at bounding box center [152, 277] width 57 height 28
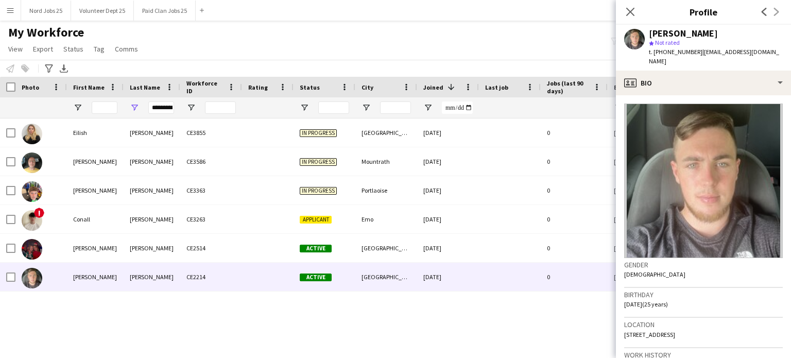
scroll to position [371, 0]
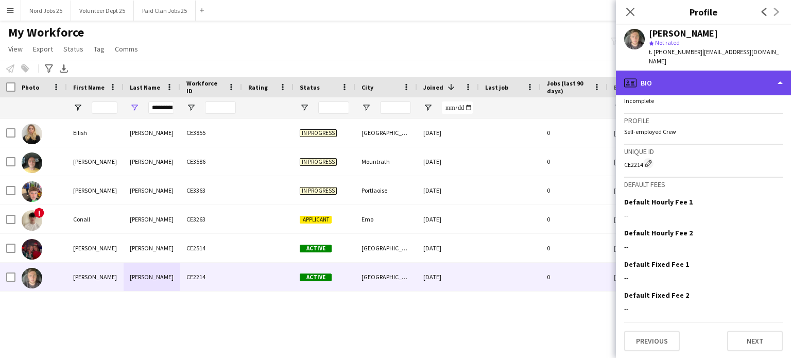
click at [665, 80] on div "profile Bio" at bounding box center [703, 83] width 175 height 25
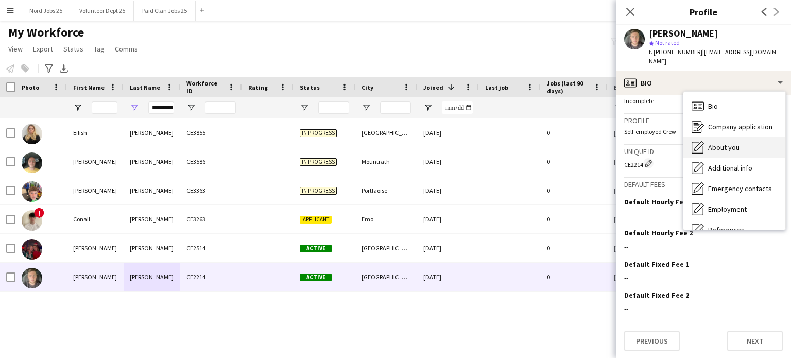
click at [703, 142] on icon "About you" at bounding box center [698, 147] width 12 height 12
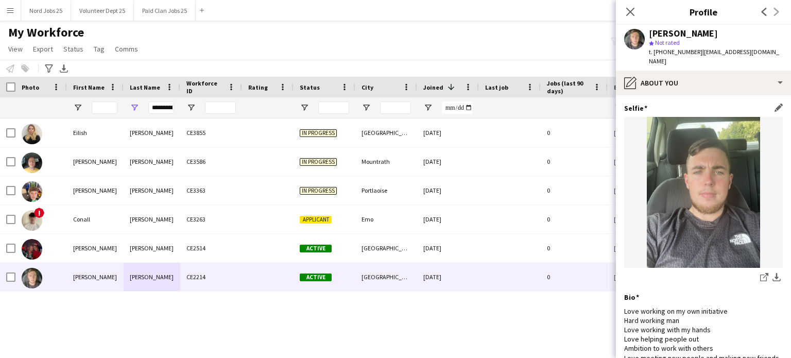
scroll to position [111, 0]
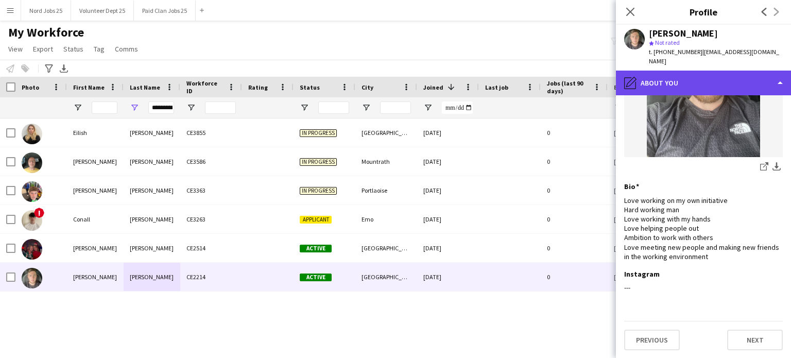
click at [680, 86] on div "pencil4 About you" at bounding box center [703, 83] width 175 height 25
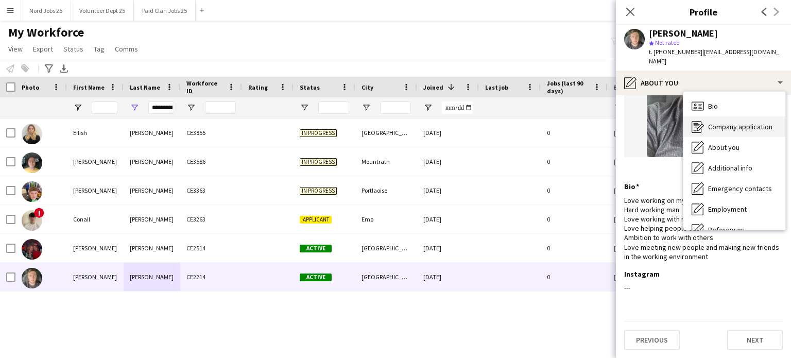
click at [701, 117] on div "Company application Company application" at bounding box center [734, 126] width 102 height 21
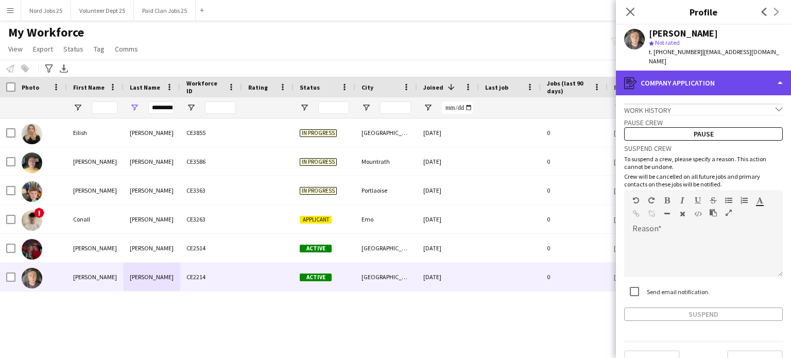
click at [701, 88] on div "register Company application" at bounding box center [703, 83] width 175 height 25
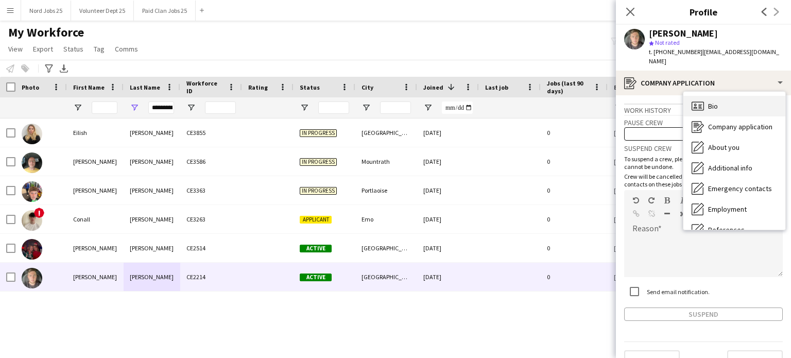
click at [712, 109] on span "Bio" at bounding box center [713, 105] width 10 height 9
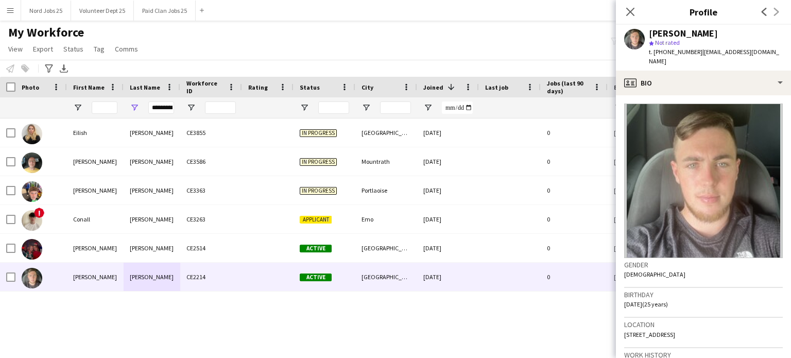
click at [269, 321] on div "! Conall O’Callaghan CE3263 Applicant Emo 02-07-2025 0 conallocallaghan2007@gma…" at bounding box center [380, 225] width 760 height 214
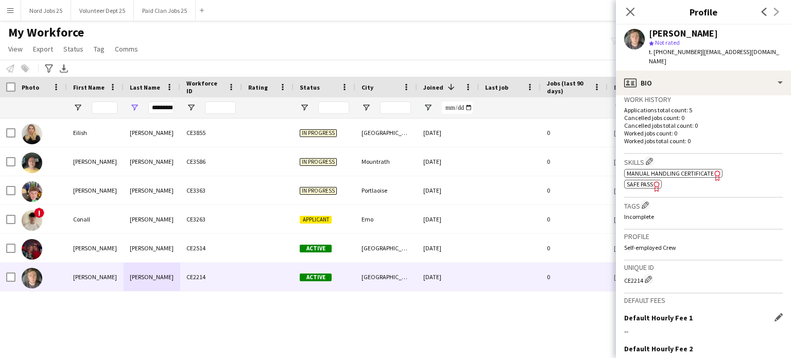
scroll to position [371, 0]
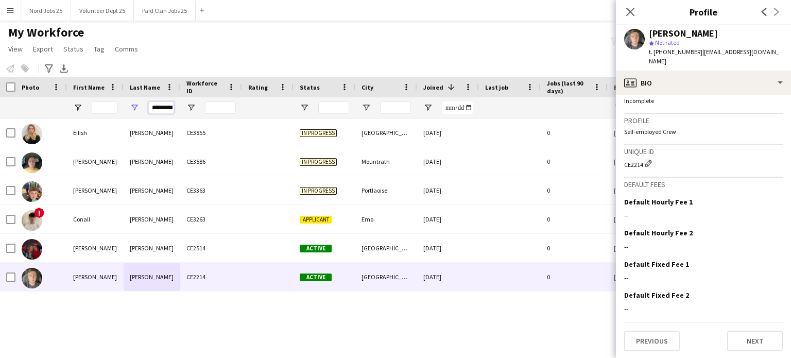
click at [171, 106] on input "*********" at bounding box center [161, 107] width 26 height 12
click at [92, 106] on input "First Name Filter Input" at bounding box center [105, 107] width 26 height 12
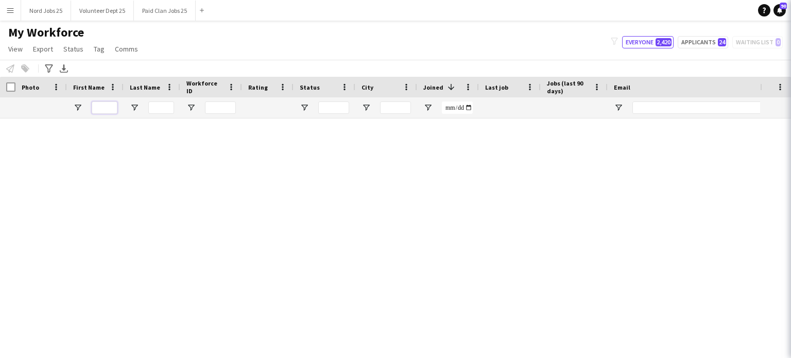
click at [107, 107] on input "First Name Filter Input" at bounding box center [105, 107] width 26 height 12
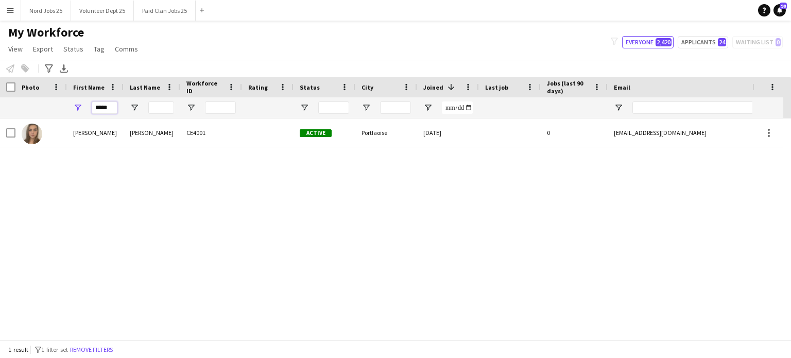
type input "*****"
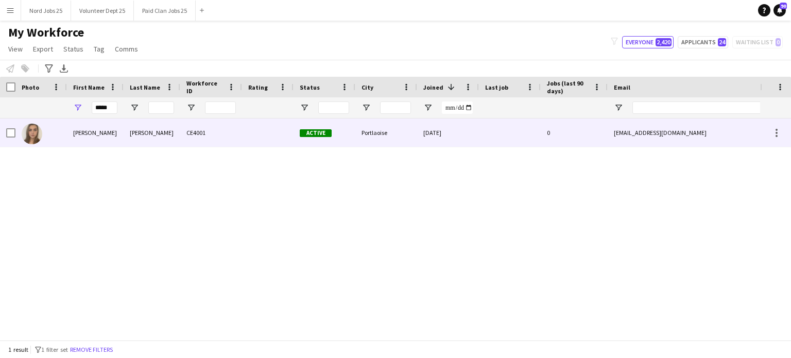
click at [107, 123] on div "Penny" at bounding box center [95, 132] width 57 height 28
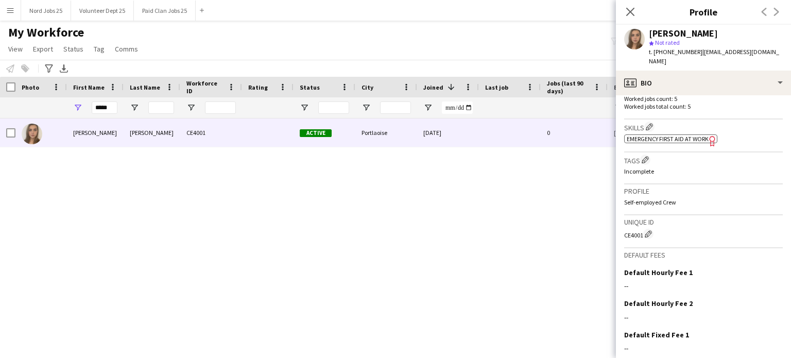
scroll to position [325, 0]
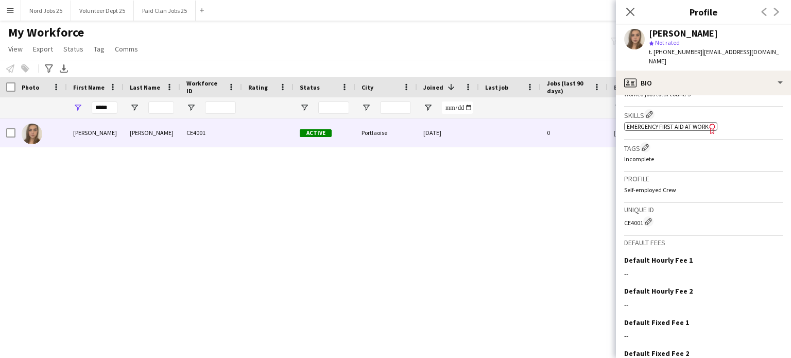
click at [635, 216] on div "CE4001 Edit crew unique ID" at bounding box center [703, 221] width 159 height 10
copy div "CE4001"
click at [157, 108] on input "Last Name Filter Input" at bounding box center [161, 107] width 26 height 12
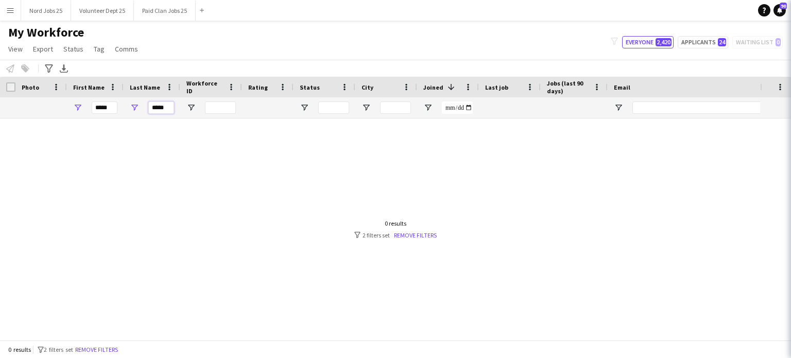
type input "*****"
click at [109, 107] on input "*****" at bounding box center [105, 107] width 26 height 12
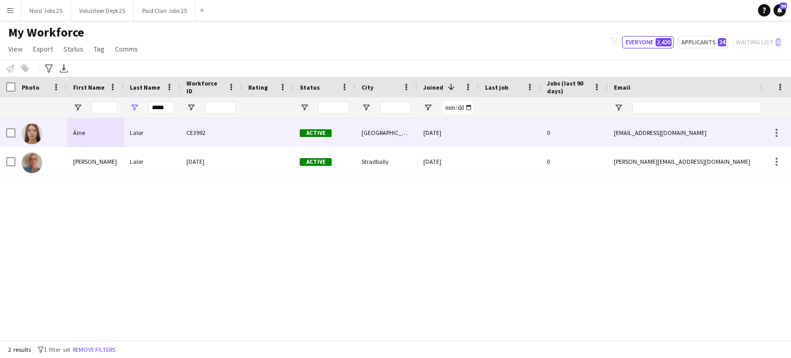
click at [169, 142] on div "Lalor" at bounding box center [152, 132] width 57 height 28
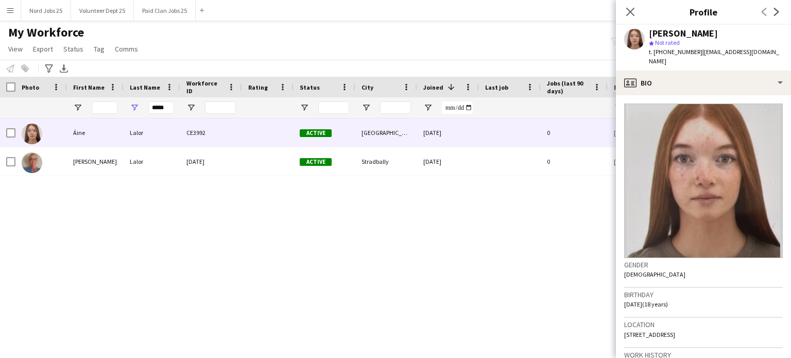
scroll to position [350, 0]
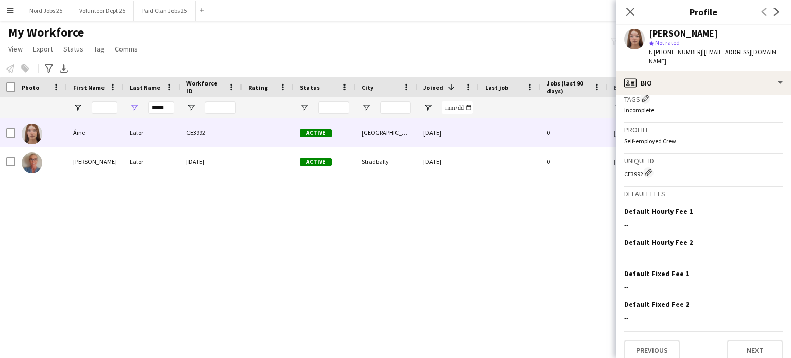
click at [639, 167] on div "CE3992 Edit crew unique ID" at bounding box center [703, 172] width 159 height 10
copy div "CE3992"
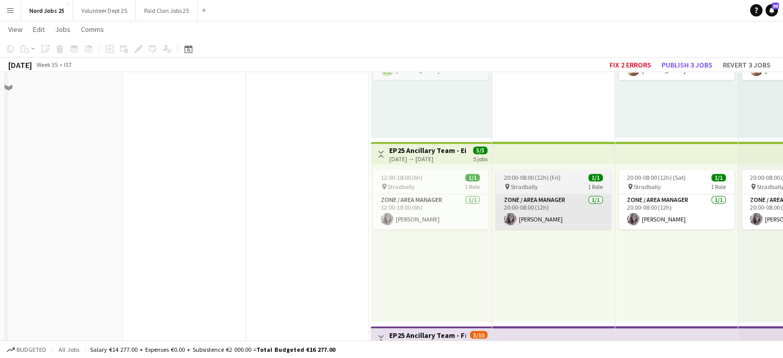
scroll to position [1710, 0]
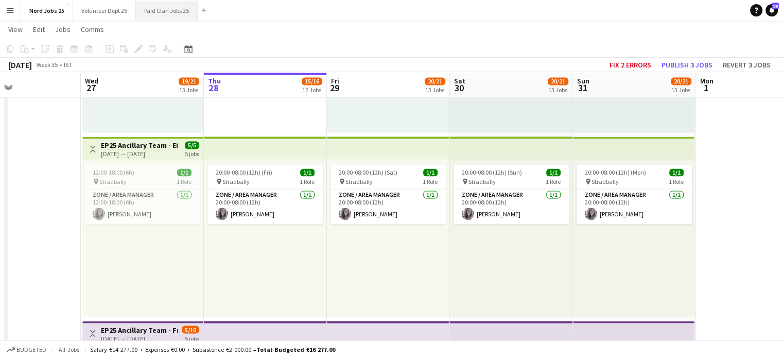
click at [167, 6] on button "Paid Clan Jobs 25 Close" at bounding box center [167, 11] width 62 height 20
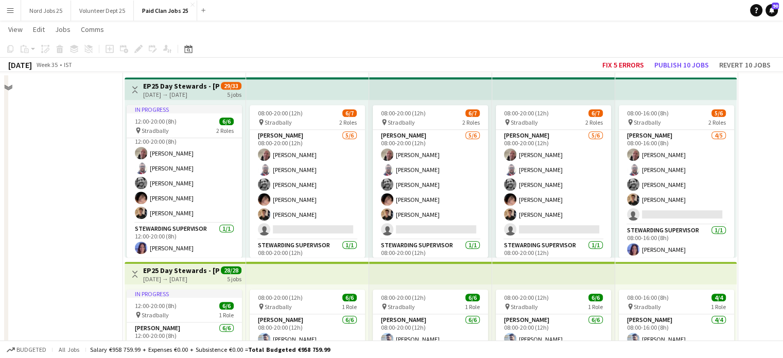
scroll to position [1013, 0]
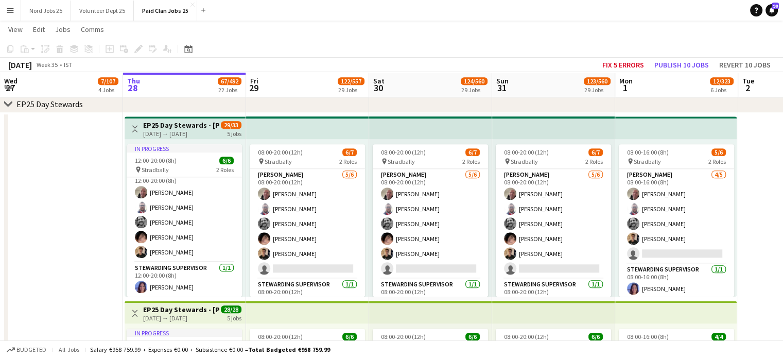
click at [224, 133] on div "29/33 5 jobs" at bounding box center [231, 129] width 21 height 16
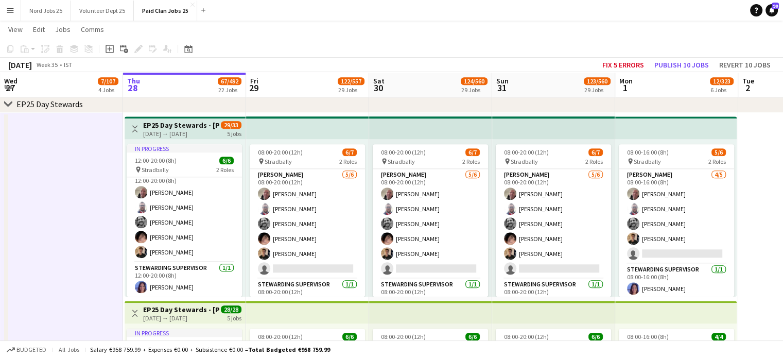
scroll to position [0, 267]
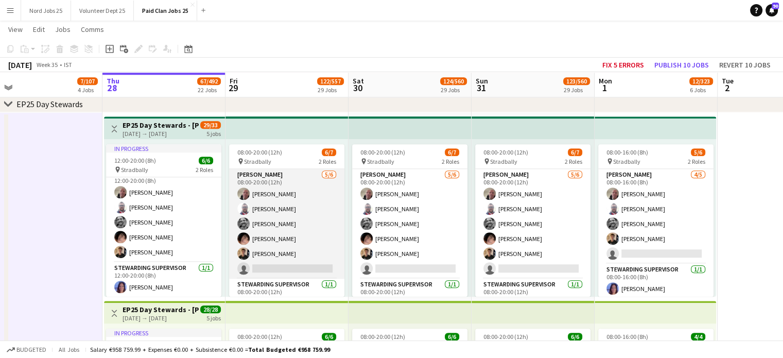
click at [276, 256] on app-card-role "[PERSON_NAME] [DATE] 08:00-20:00 (12h) [PERSON_NAME] [PERSON_NAME] [PERSON_NAME…" at bounding box center [286, 224] width 115 height 110
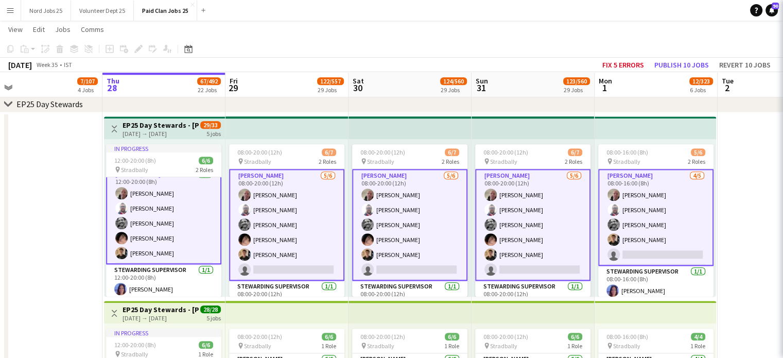
scroll to position [10, 0]
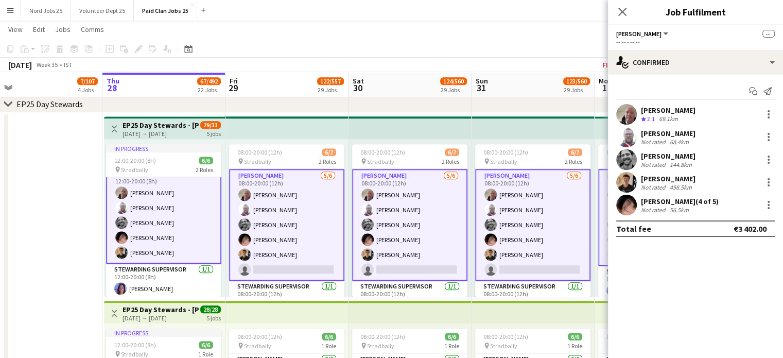
click at [291, 279] on app-card-role "[PERSON_NAME] [DATE] 08:00-20:00 (12h) [PERSON_NAME] [PERSON_NAME] [PERSON_NAME…" at bounding box center [286, 225] width 115 height 112
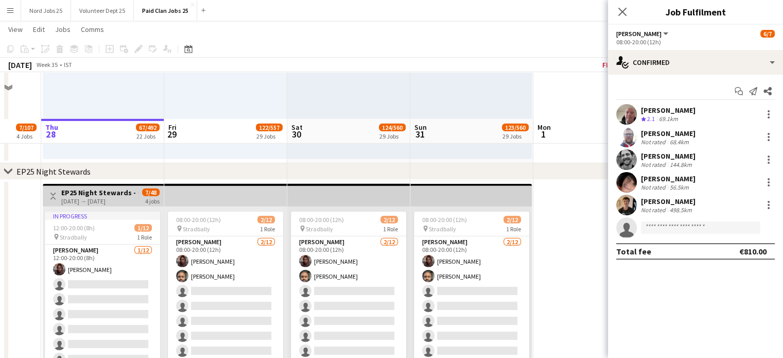
scroll to position [3046, 0]
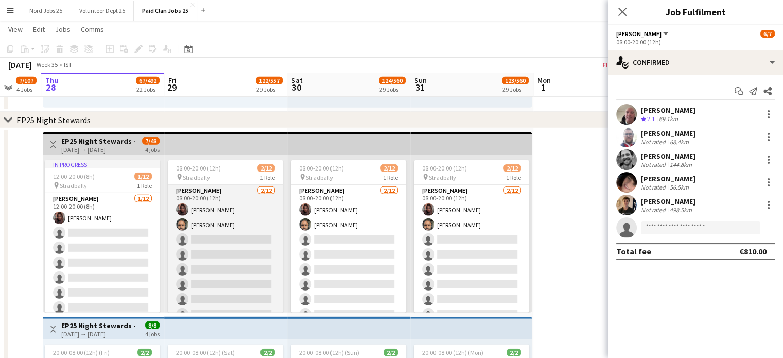
click at [208, 220] on app-card-role "[PERSON_NAME] [DATE] 08:00-20:00 (12h) [PERSON_NAME] [PERSON_NAME] single-neutr…" at bounding box center [225, 284] width 115 height 199
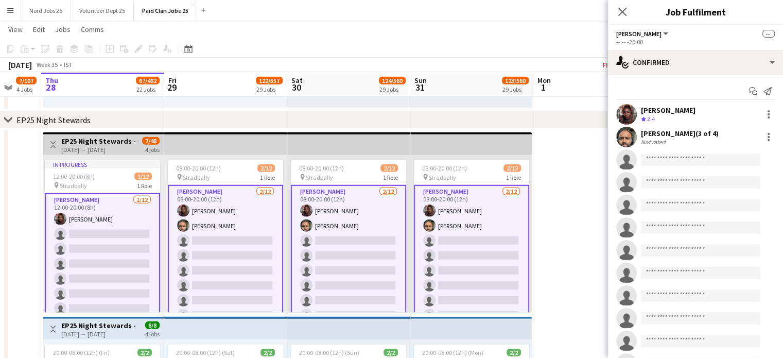
scroll to position [0, 328]
click at [634, 136] on app-user-avatar at bounding box center [626, 137] width 21 height 21
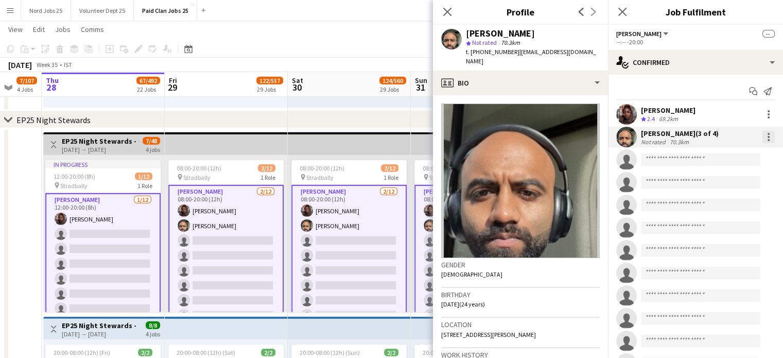
click at [768, 133] on div at bounding box center [769, 134] width 2 height 2
click at [371, 117] on div at bounding box center [391, 179] width 783 height 358
click at [356, 155] on div "08:00-20:00 (12h) 2/12 pin Stradbally 1 Role [PERSON_NAME] [DATE] 08:00-20:00 (…" at bounding box center [349, 234] width 123 height 158
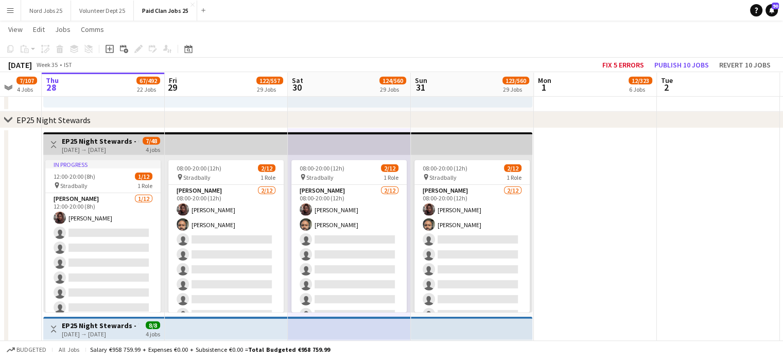
click at [484, 150] on app-top-bar at bounding box center [472, 143] width 122 height 23
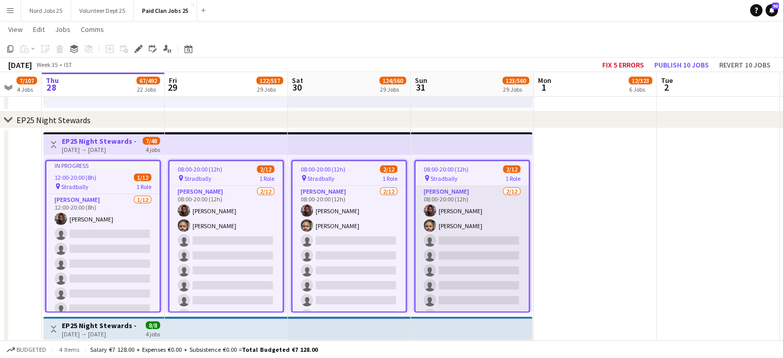
click at [477, 195] on app-card-role "[PERSON_NAME] [DATE] 08:00-20:00 (12h) [PERSON_NAME] [PERSON_NAME] single-neutr…" at bounding box center [472, 285] width 113 height 199
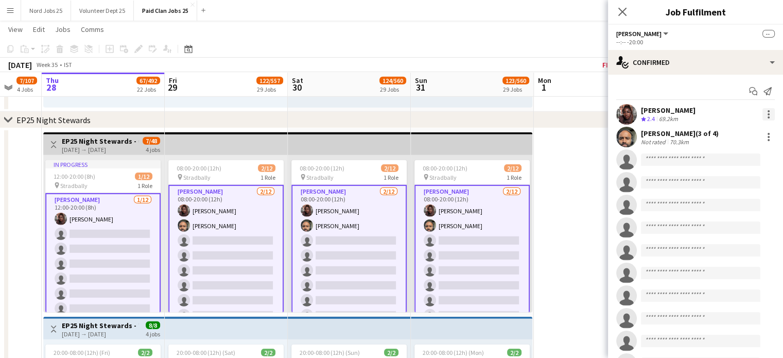
click at [763, 113] on div at bounding box center [769, 114] width 12 height 12
click at [696, 215] on button "Remove" at bounding box center [727, 207] width 80 height 25
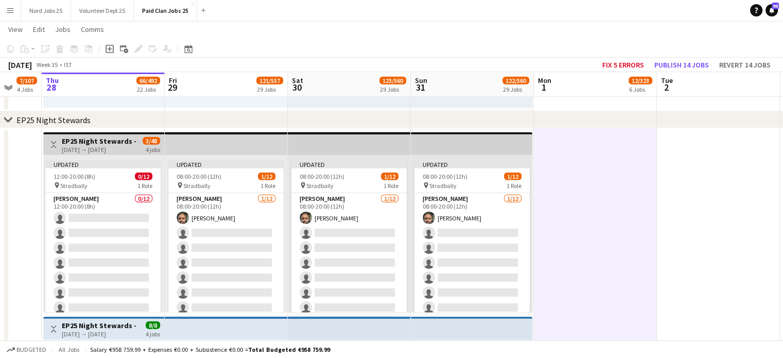
click at [507, 146] on app-top-bar at bounding box center [472, 143] width 122 height 23
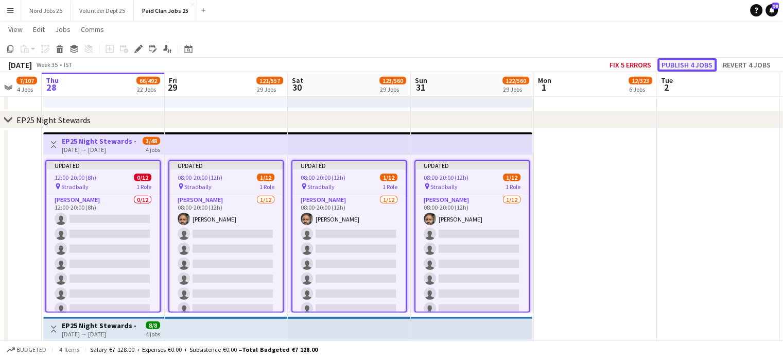
click at [700, 64] on button "Publish 4 jobs" at bounding box center [687, 64] width 59 height 13
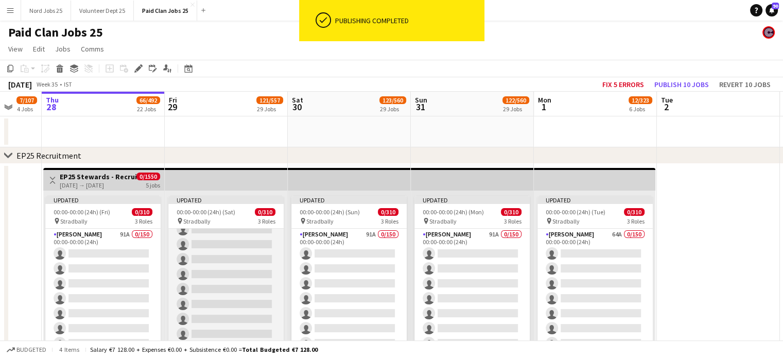
scroll to position [103, 0]
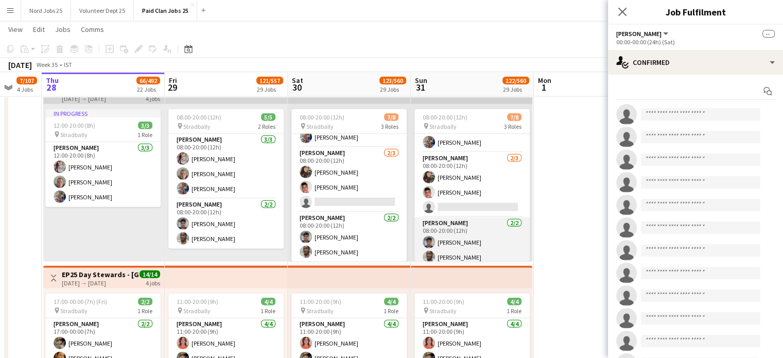
scroll to position [51, 0]
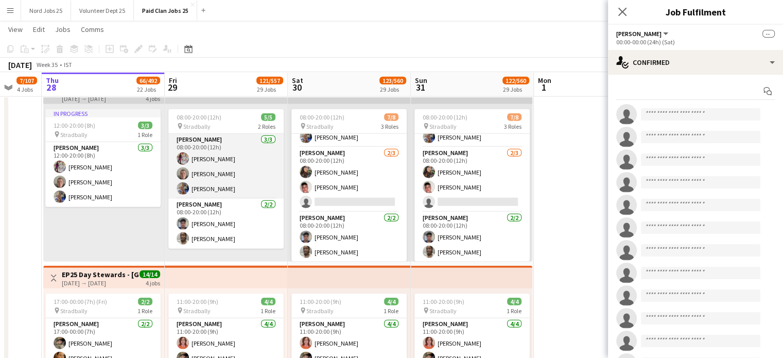
click at [250, 179] on app-card-role "[PERSON_NAME] [DATE] 08:00-20:00 (12h) [PERSON_NAME] Caoilin [PERSON_NAME] [PER…" at bounding box center [225, 166] width 115 height 65
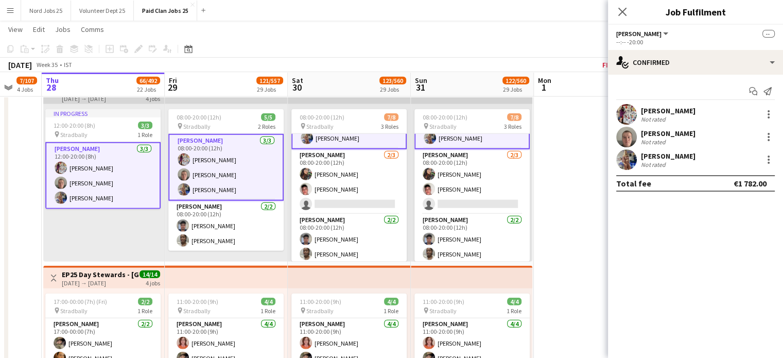
scroll to position [53, 0]
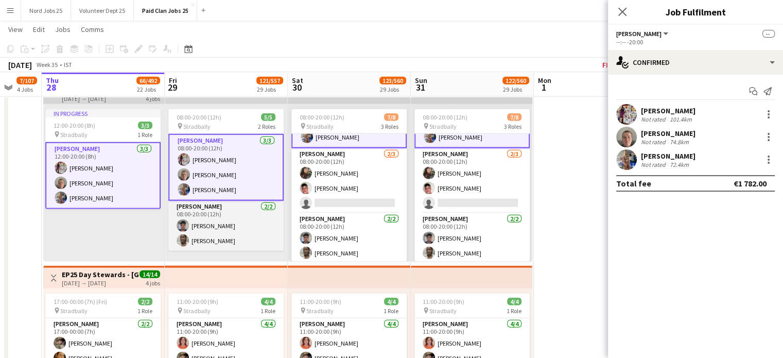
click at [240, 220] on app-card-role "[PERSON_NAME] [DATE] 08:00-20:00 (12h) [PERSON_NAME] [PERSON_NAME]" at bounding box center [225, 226] width 115 height 50
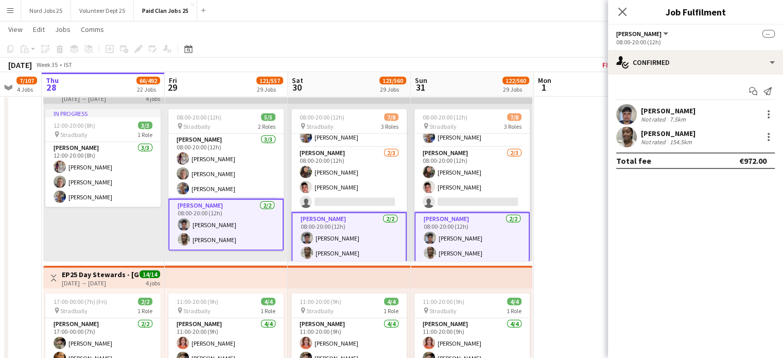
scroll to position [54, 0]
click at [628, 12] on div "Close pop-in" at bounding box center [622, 12] width 29 height 24
click at [624, 12] on icon "Close pop-in" at bounding box center [623, 12] width 8 height 8
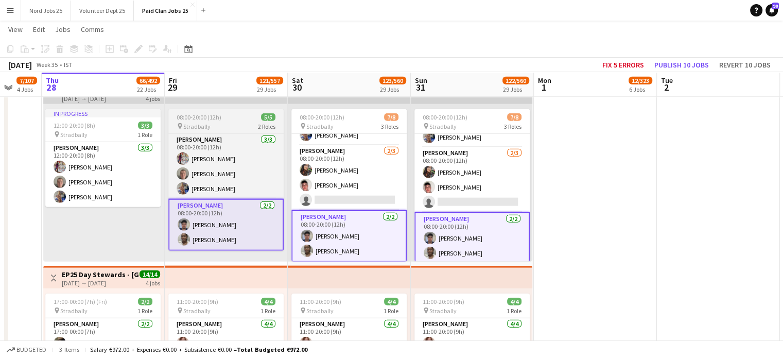
click at [220, 127] on div "pin Stradbally 2 Roles" at bounding box center [225, 126] width 115 height 8
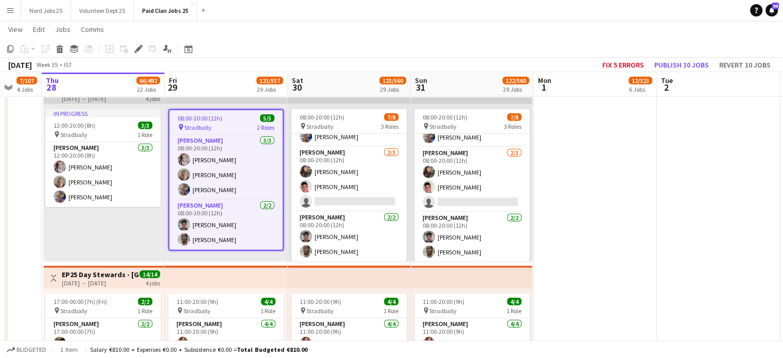
scroll to position [51, 0]
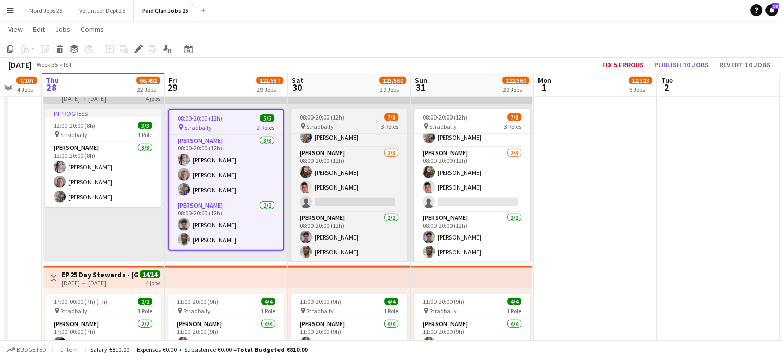
click at [338, 129] on div "pin Stradbally 3 Roles" at bounding box center [348, 126] width 115 height 8
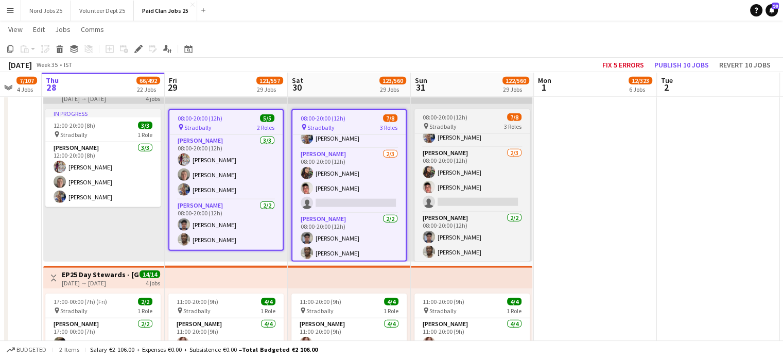
scroll to position [54, 0]
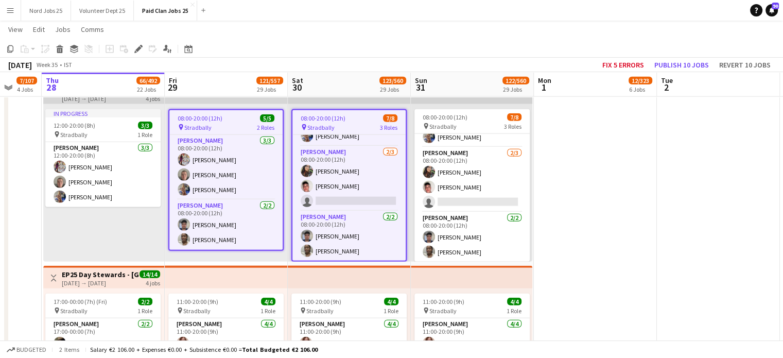
click at [442, 125] on span "Stradbally" at bounding box center [443, 127] width 27 height 8
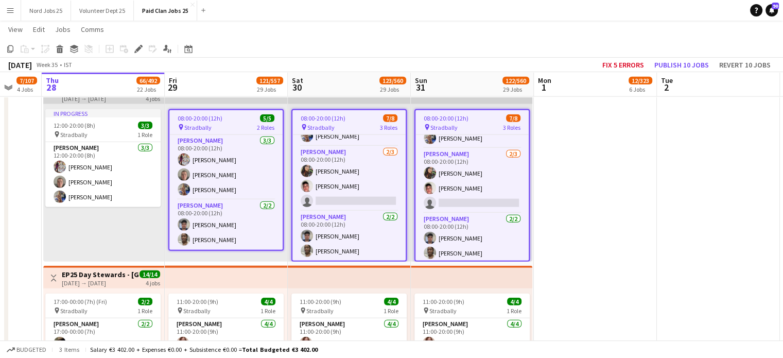
click at [140, 50] on icon "Edit" at bounding box center [138, 49] width 8 height 8
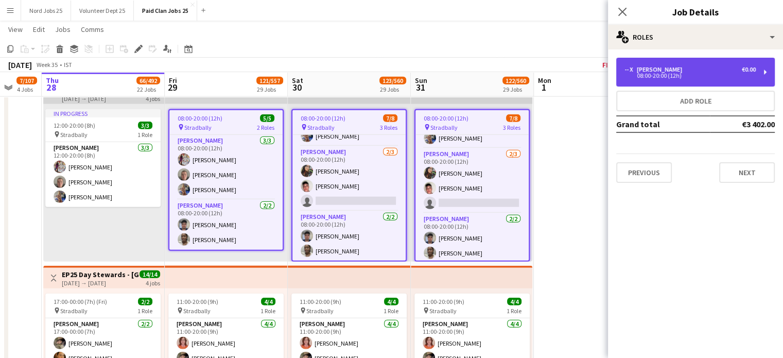
click at [720, 78] on div "08:00-20:00 (12h)" at bounding box center [690, 75] width 131 height 5
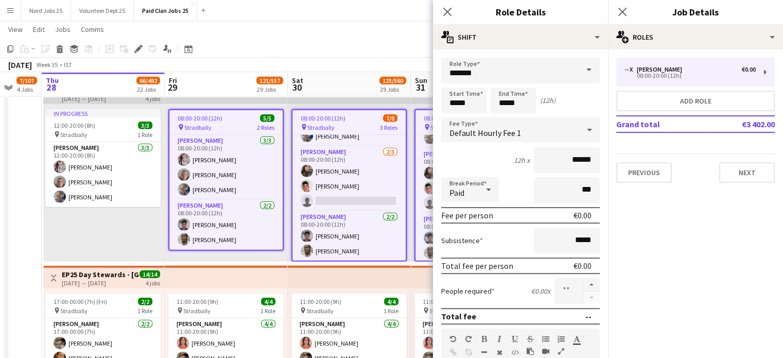
drag, startPoint x: 577, startPoint y: 282, endPoint x: 564, endPoint y: 286, distance: 12.9
click at [583, 282] on button "button" at bounding box center [591, 284] width 16 height 13
type input "*"
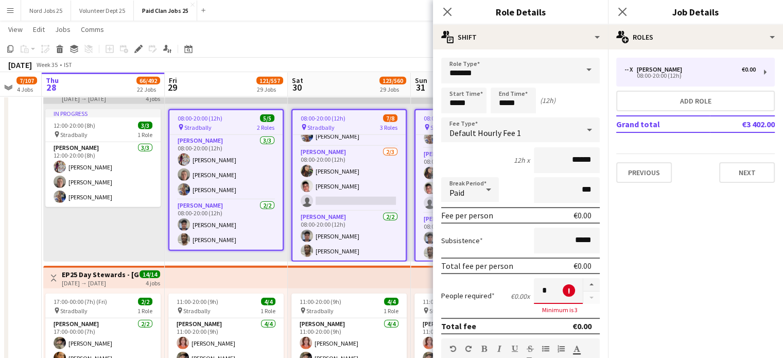
click at [154, 232] on div "In progress 12:00-20:00 (8h) 3/3 pin Stradbally 1 Role [PERSON_NAME] [DATE] 12:…" at bounding box center [103, 183] width 121 height 158
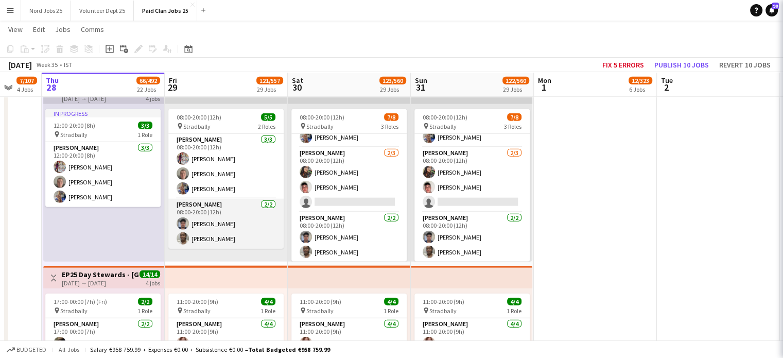
click at [222, 227] on app-card-role "[PERSON_NAME] [DATE] 08:00-20:00 (12h) [PERSON_NAME] [PERSON_NAME]" at bounding box center [225, 224] width 115 height 50
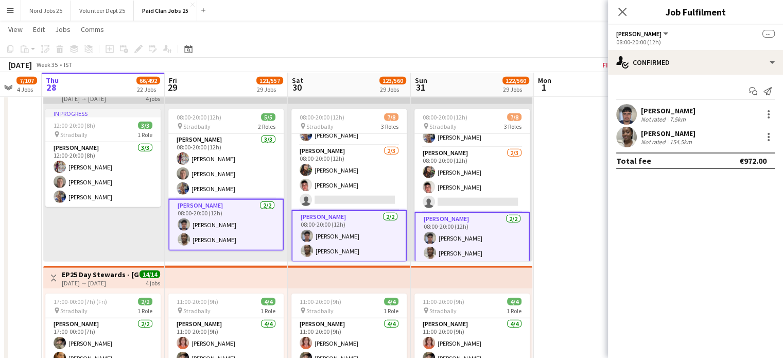
click at [249, 220] on app-card-role "[PERSON_NAME] [DATE] 08:00-20:00 (12h) [PERSON_NAME] [PERSON_NAME]" at bounding box center [225, 225] width 115 height 52
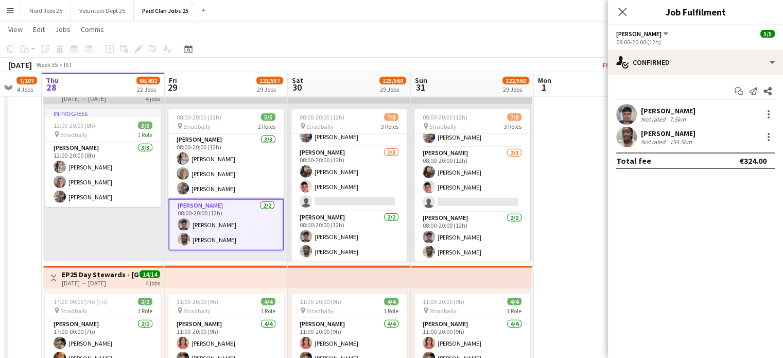
scroll to position [51, 0]
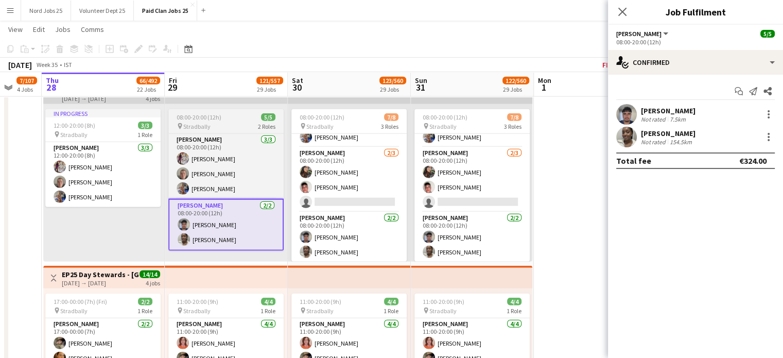
click at [234, 123] on div "pin Stradbally 2 Roles" at bounding box center [225, 126] width 115 height 8
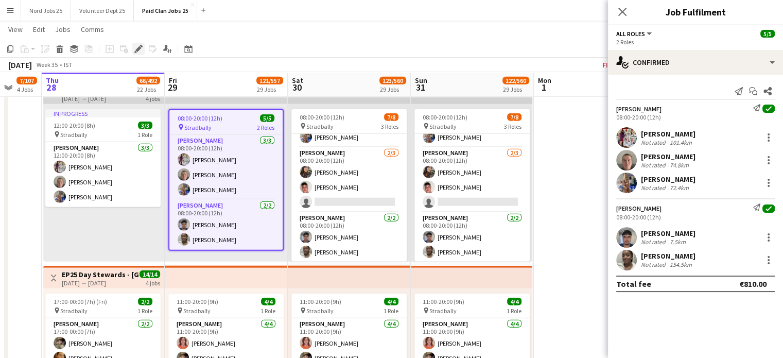
click at [140, 47] on icon at bounding box center [138, 49] width 6 height 6
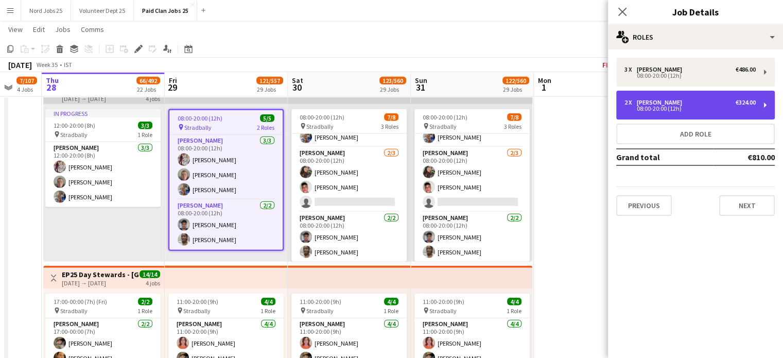
click at [707, 109] on div "08:00-20:00 (12h)" at bounding box center [690, 108] width 131 height 5
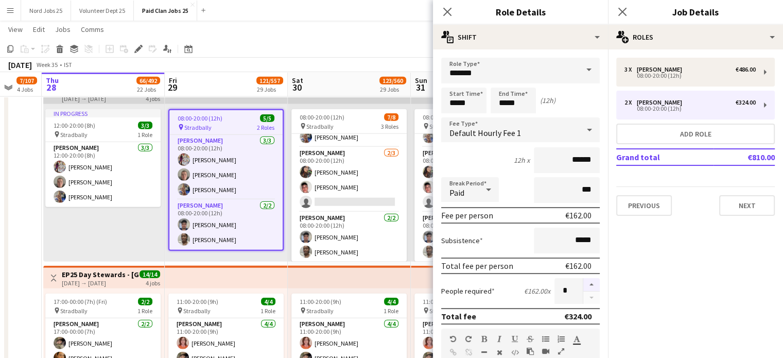
click at [583, 278] on button "button" at bounding box center [591, 284] width 16 height 13
type input "*"
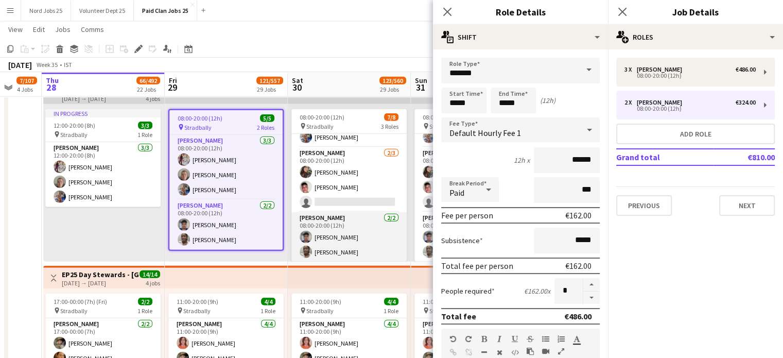
click at [348, 231] on app-card-role "[PERSON_NAME] [DATE] 08:00-20:00 (12h) [PERSON_NAME] [PERSON_NAME]" at bounding box center [348, 237] width 115 height 50
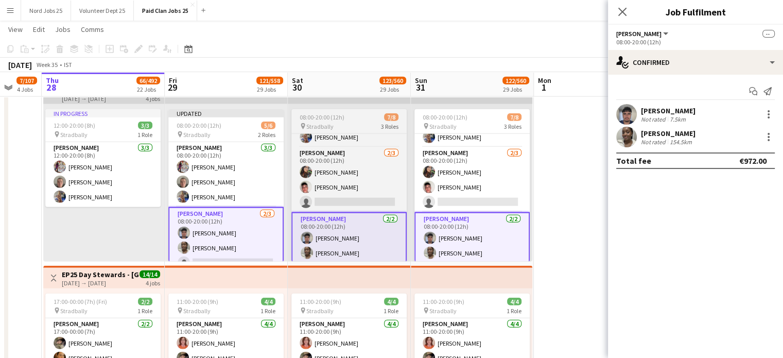
click at [374, 123] on div "pin Stradbally 3 Roles" at bounding box center [348, 126] width 115 height 8
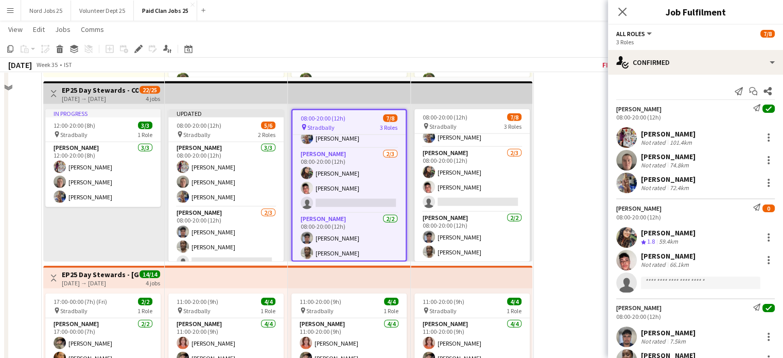
scroll to position [2472, 0]
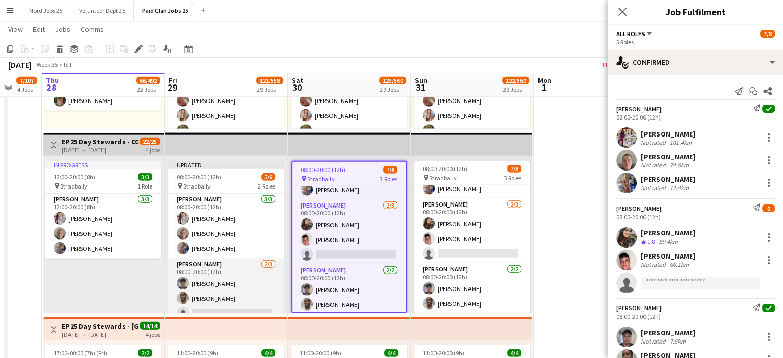
click at [214, 291] on app-card-role "[PERSON_NAME] [DATE] 08:00-20:00 (12h) [PERSON_NAME] [PERSON_NAME] single-neutr…" at bounding box center [225, 291] width 115 height 65
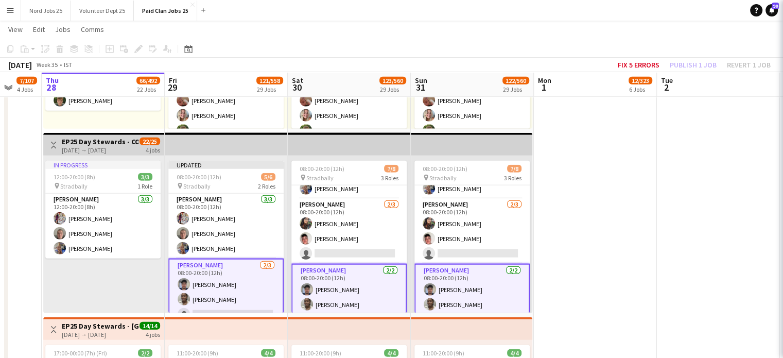
click at [317, 155] on app-top-bar at bounding box center [349, 144] width 123 height 23
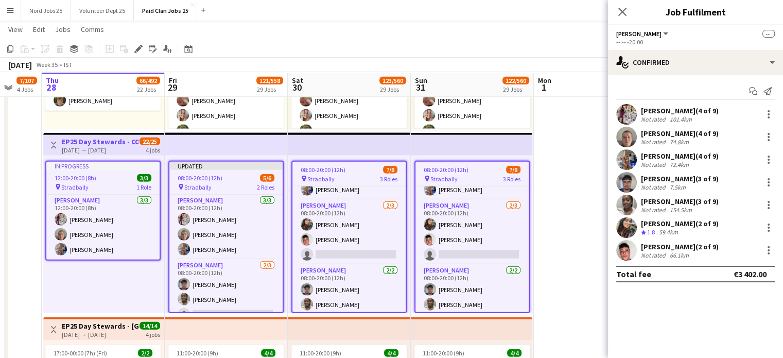
click at [623, 12] on icon at bounding box center [623, 12] width 8 height 8
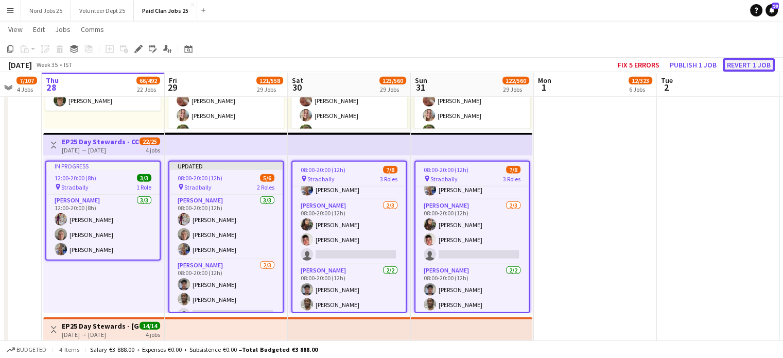
click at [733, 64] on button "Revert 1 job" at bounding box center [749, 64] width 52 height 13
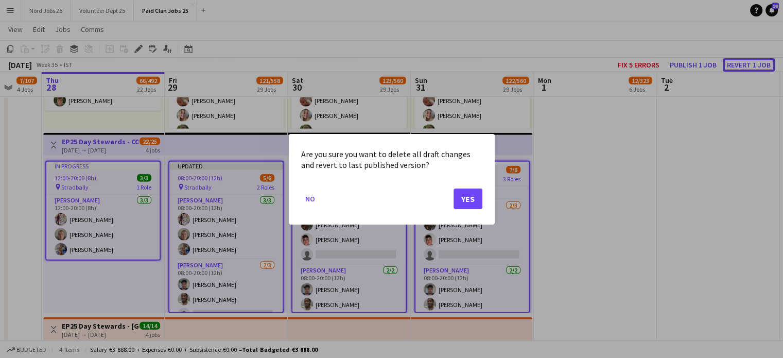
scroll to position [0, 0]
click at [459, 200] on button "Yes" at bounding box center [468, 198] width 29 height 21
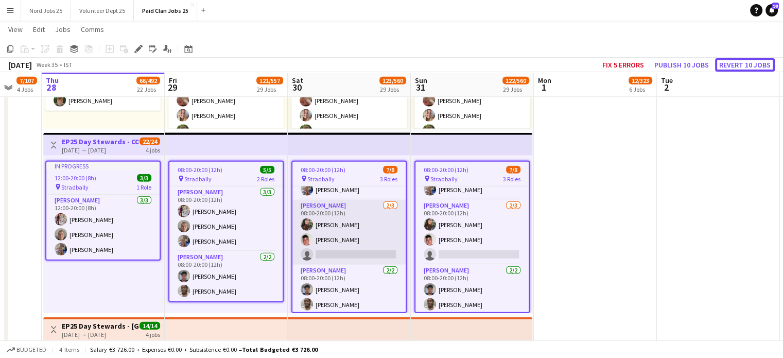
scroll to position [54, 0]
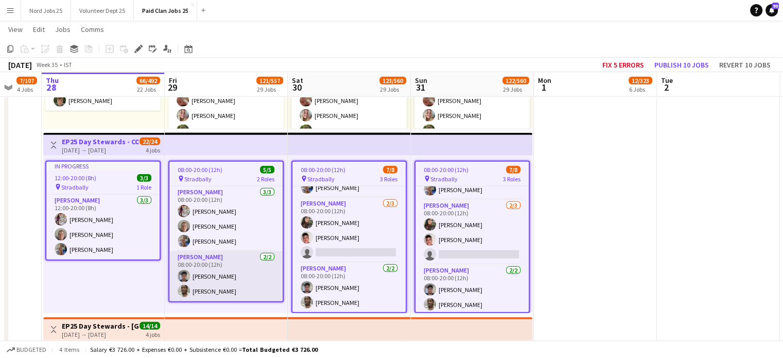
click at [227, 266] on app-card-role "[PERSON_NAME] [DATE] 08:00-20:00 (12h) [PERSON_NAME] [PERSON_NAME]" at bounding box center [225, 276] width 113 height 50
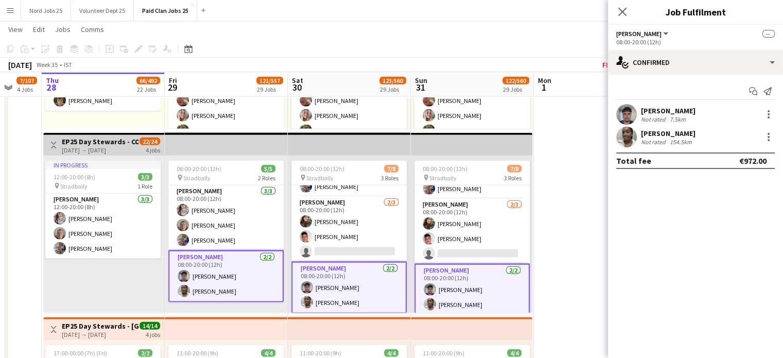
click at [254, 148] on app-top-bar at bounding box center [226, 144] width 123 height 23
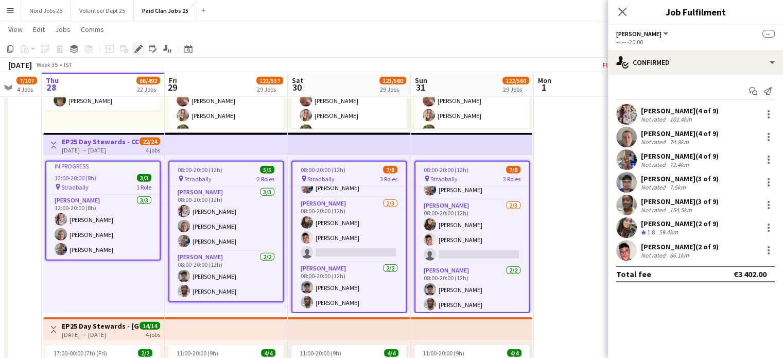
click at [140, 48] on icon at bounding box center [138, 49] width 6 height 6
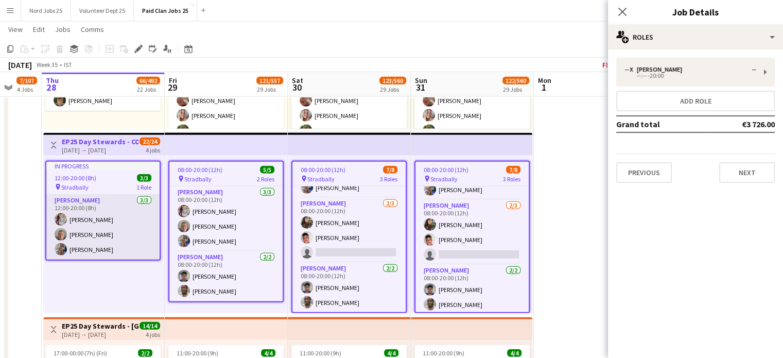
click at [117, 218] on app-card-role "[PERSON_NAME] [DATE] 12:00-20:00 (8h) [PERSON_NAME] Caoilin [PERSON_NAME] [PERS…" at bounding box center [102, 227] width 113 height 65
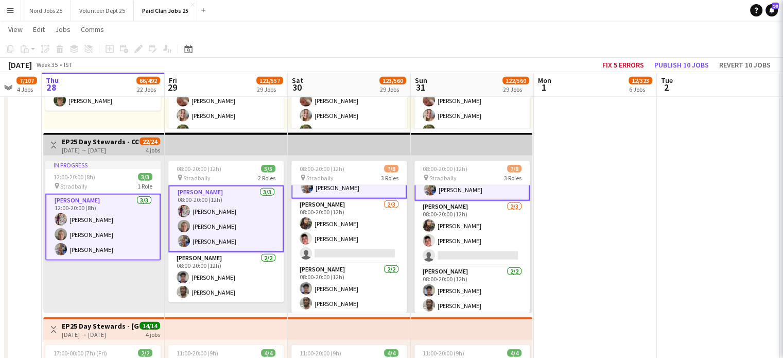
scroll to position [53, 0]
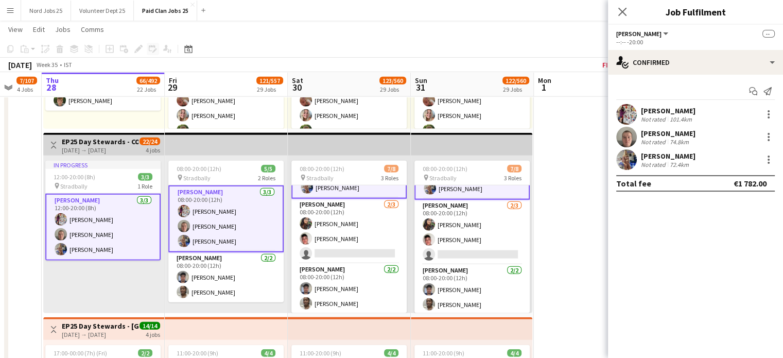
drag, startPoint x: 146, startPoint y: 147, endPoint x: 159, endPoint y: 48, distance: 99.6
click at [146, 148] on div "4 jobs" at bounding box center [153, 149] width 14 height 9
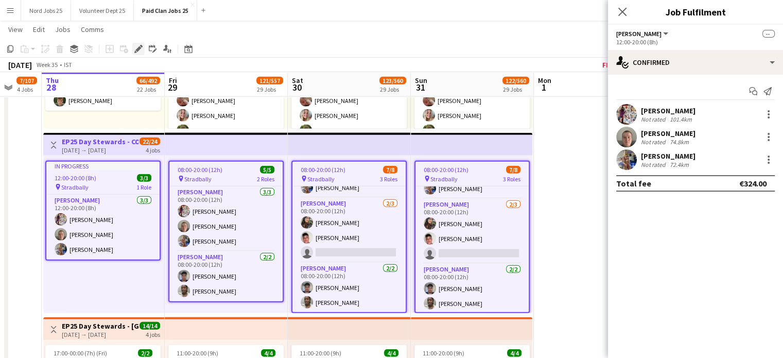
scroll to position [51, 0]
click at [136, 49] on icon "Edit" at bounding box center [138, 49] width 8 height 8
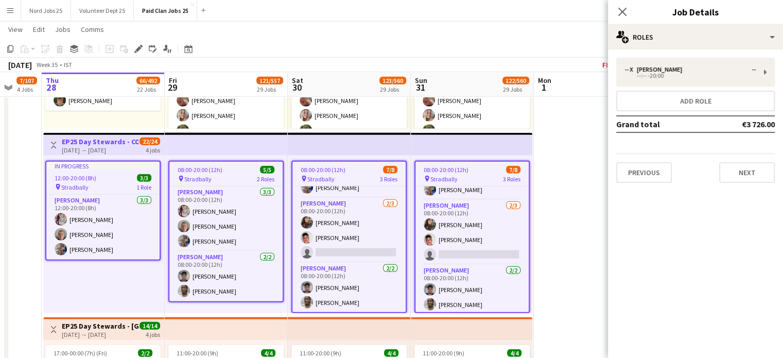
click at [132, 169] on div "In progress" at bounding box center [102, 166] width 113 height 8
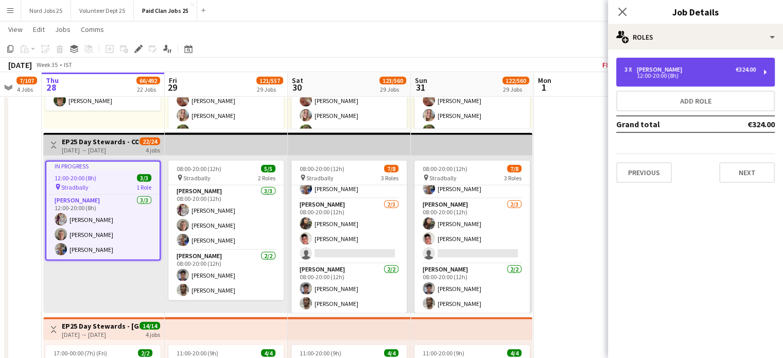
click at [666, 80] on div "3 x [PERSON_NAME] €324.00 12:00-20:00 (8h)" at bounding box center [695, 72] width 159 height 29
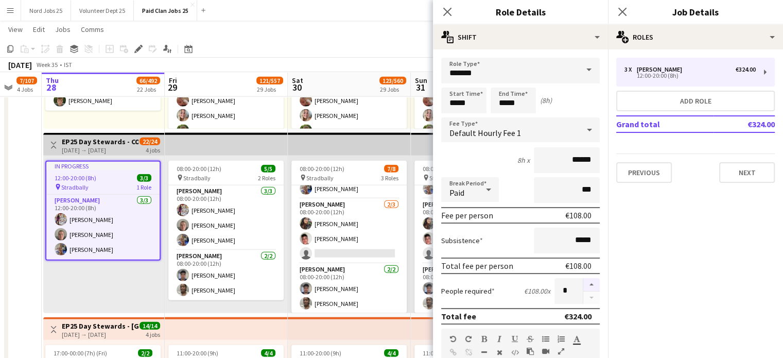
click at [583, 281] on button "button" at bounding box center [591, 284] width 16 height 13
type input "*"
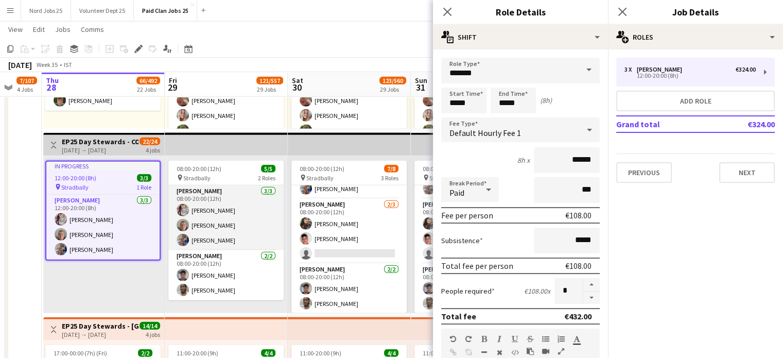
click at [240, 221] on app-card-role "[PERSON_NAME] [DATE] 08:00-20:00 (12h) [PERSON_NAME] Caoilin [PERSON_NAME] [PER…" at bounding box center [225, 217] width 115 height 65
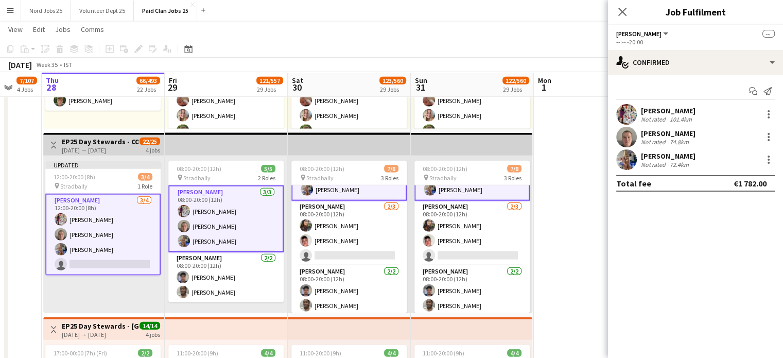
scroll to position [54, 0]
click at [200, 154] on app-top-bar at bounding box center [226, 144] width 123 height 23
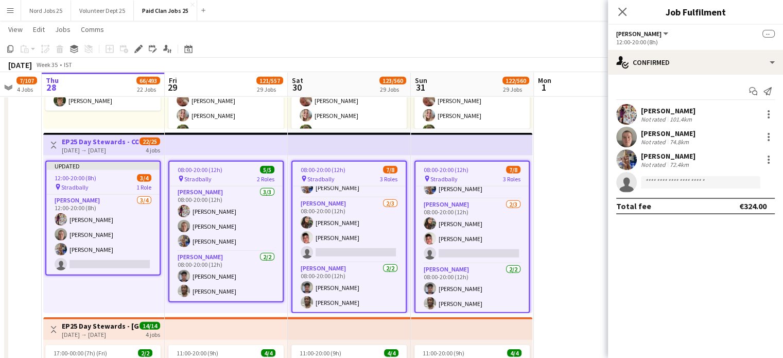
scroll to position [51, 0]
click at [194, 165] on app-job-card "08:00-20:00 (12h) 5/5 pin Stradbally 2 Roles [PERSON_NAME] [DATE] 08:00-20:00 (…" at bounding box center [225, 232] width 115 height 142
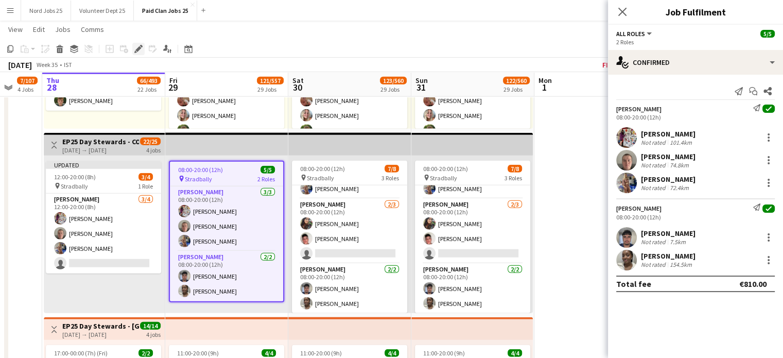
click at [137, 53] on icon "Edit" at bounding box center [138, 49] width 8 height 8
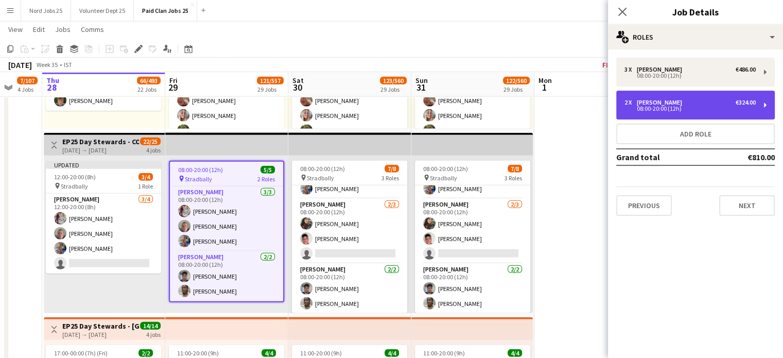
click at [699, 111] on div "08:00-20:00 (12h)" at bounding box center [690, 108] width 131 height 5
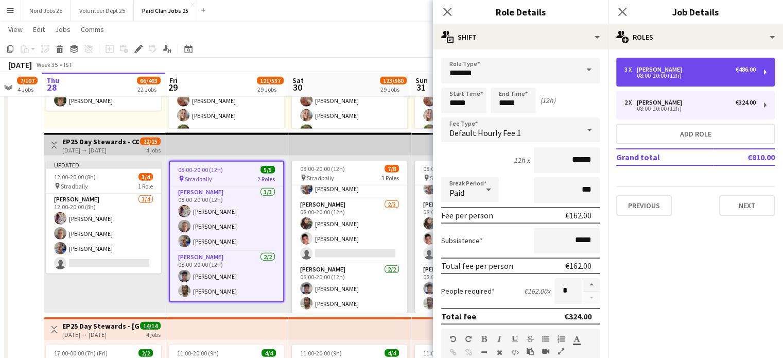
click at [701, 78] on div "08:00-20:00 (12h)" at bounding box center [690, 75] width 131 height 5
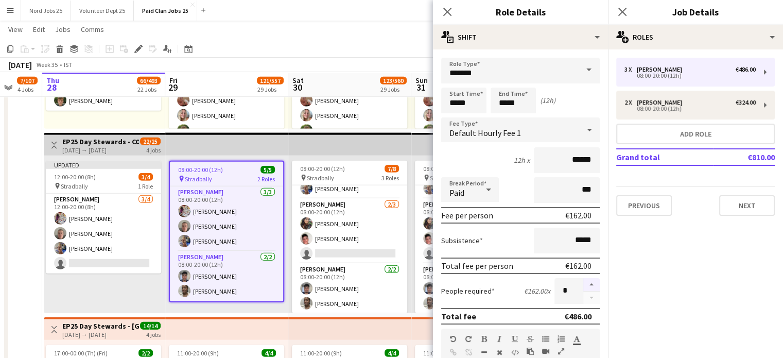
click at [586, 280] on button "button" at bounding box center [591, 284] width 16 height 13
type input "*"
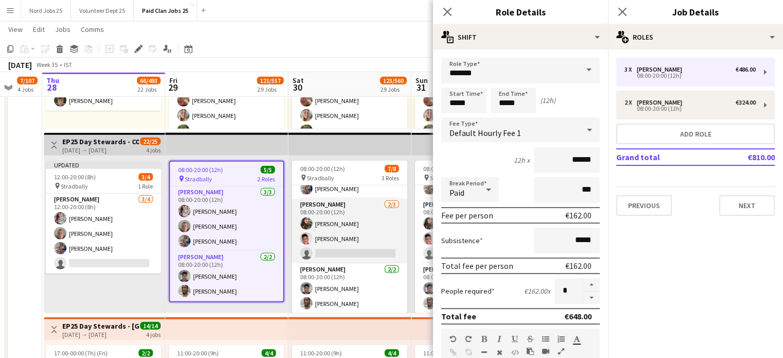
scroll to position [0, 0]
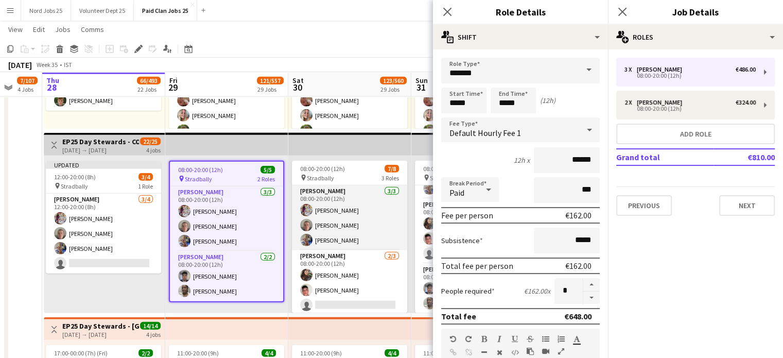
click at [346, 217] on app-card-role "[PERSON_NAME] [DATE] 08:00-20:00 (12h) [PERSON_NAME] Caoilin [PERSON_NAME] [PER…" at bounding box center [349, 217] width 115 height 65
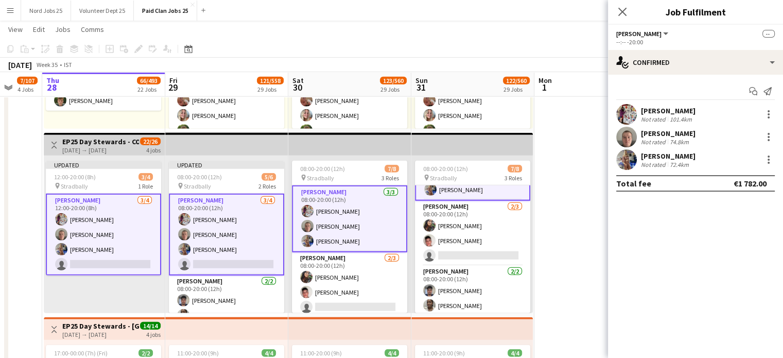
click at [342, 173] on app-job-card "08:00-20:00 (12h) 7/8 pin Stradbally 3 Roles [PERSON_NAME] [DATE] 08:00-20:00 (…" at bounding box center [349, 237] width 115 height 152
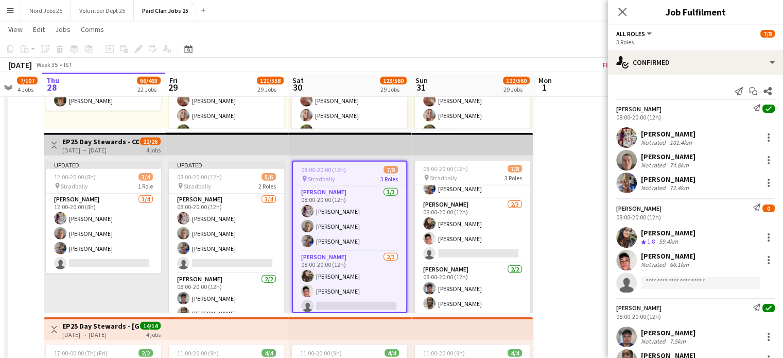
scroll to position [51, 0]
click at [138, 49] on icon at bounding box center [138, 49] width 6 height 6
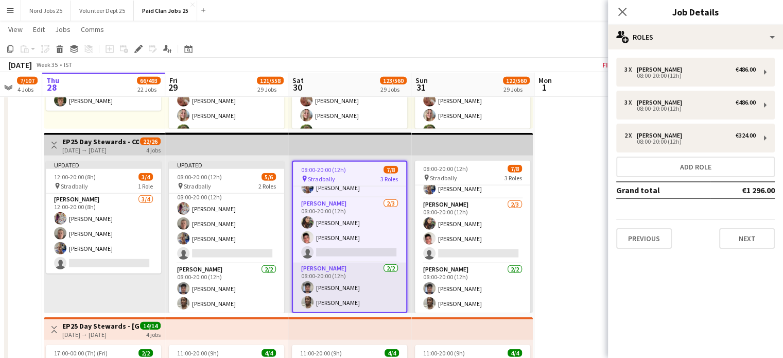
scroll to position [0, 0]
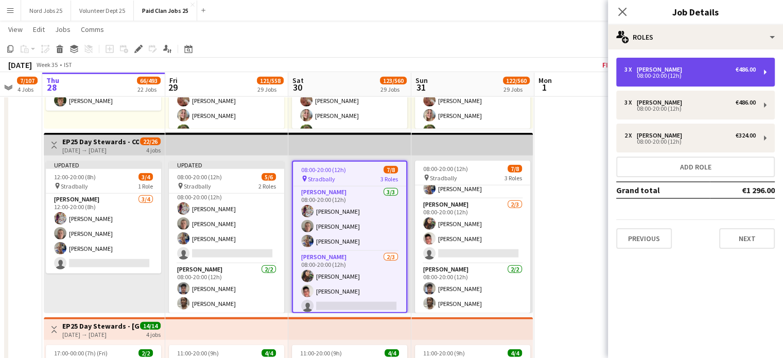
click at [701, 70] on div "3 x [PERSON_NAME] €486.00" at bounding box center [690, 69] width 131 height 7
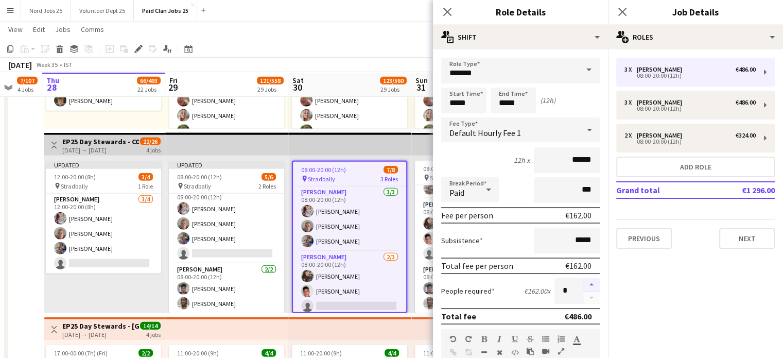
click at [585, 284] on button "button" at bounding box center [591, 284] width 16 height 13
type input "*"
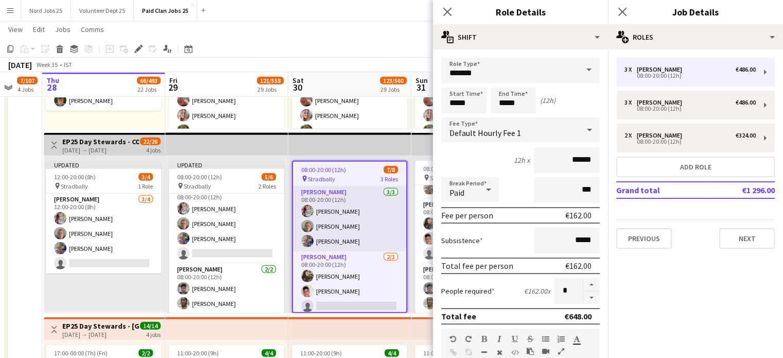
click at [369, 222] on app-card-role "[PERSON_NAME] [DATE] 08:00-20:00 (12h) [PERSON_NAME] Caoilin [PERSON_NAME] [PER…" at bounding box center [349, 218] width 113 height 65
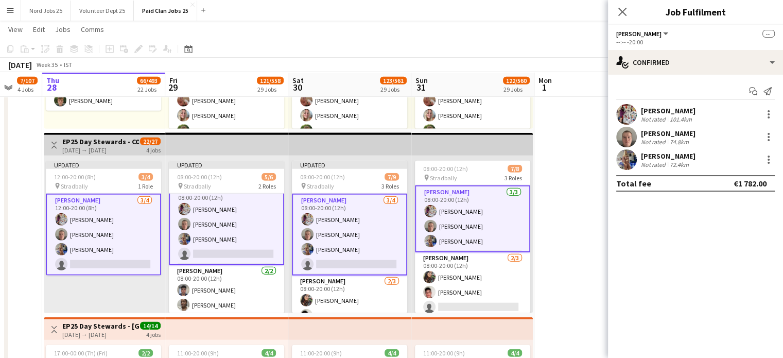
click at [470, 170] on div "08:00-20:00 (12h) 7/8" at bounding box center [472, 169] width 115 height 8
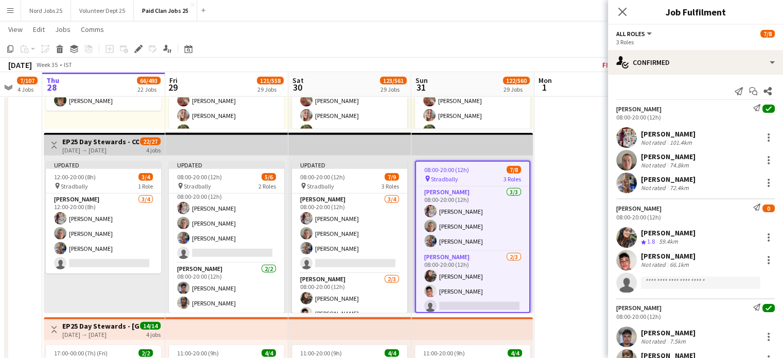
scroll to position [10, 0]
click at [136, 44] on div "Edit" at bounding box center [138, 49] width 12 height 12
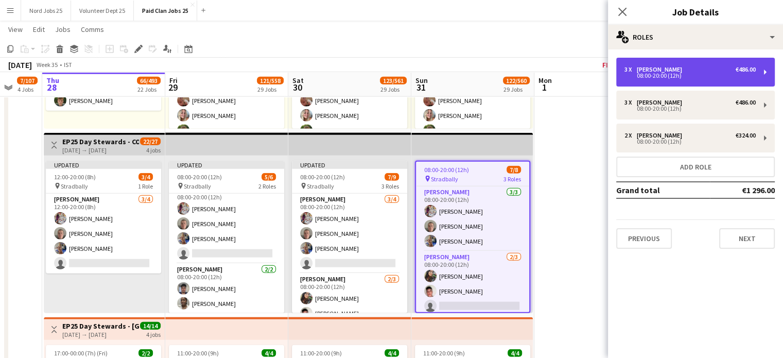
click at [700, 64] on div "3 x [PERSON_NAME] €486.00 08:00-20:00 (12h)" at bounding box center [695, 72] width 159 height 29
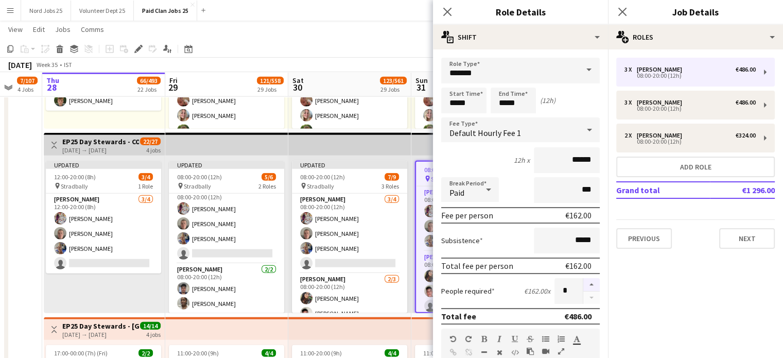
click at [583, 278] on button "button" at bounding box center [591, 284] width 16 height 13
type input "*"
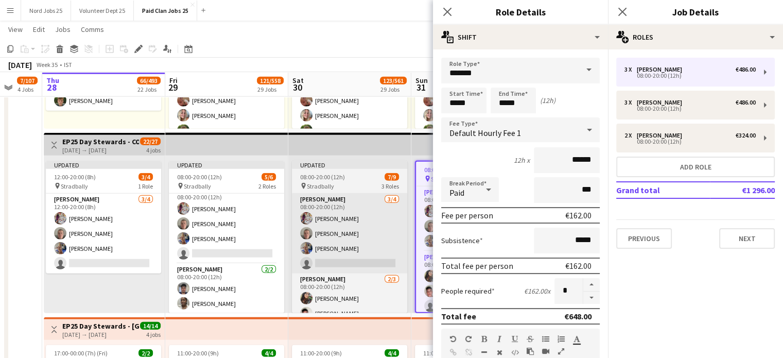
click at [397, 205] on app-card-role "[PERSON_NAME] [DATE] 08:00-20:00 (12h) [PERSON_NAME] Caoilin [PERSON_NAME] [PER…" at bounding box center [349, 234] width 115 height 80
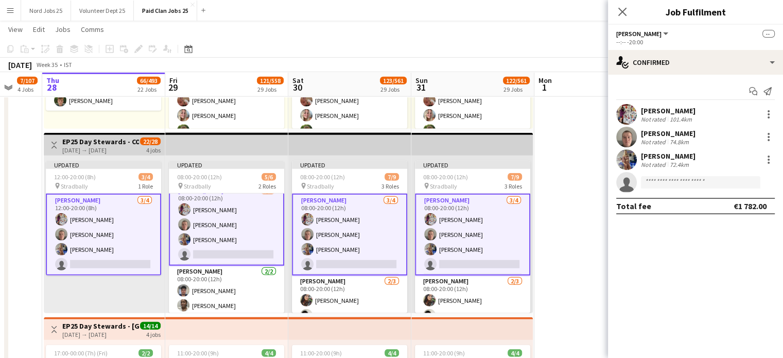
scroll to position [10, 0]
click at [685, 182] on input at bounding box center [700, 182] width 119 height 12
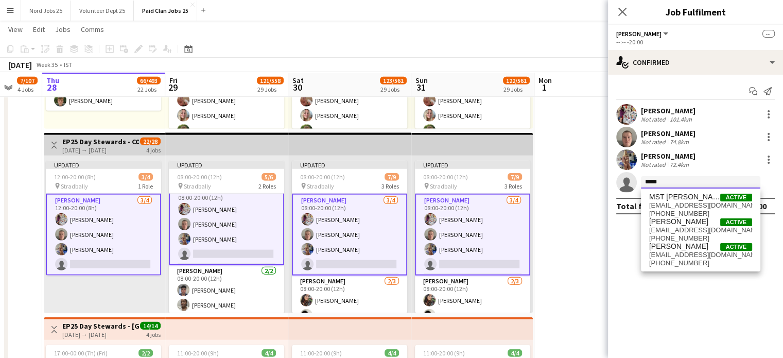
type input "*****"
click at [687, 224] on span "[PERSON_NAME]" at bounding box center [678, 221] width 59 height 9
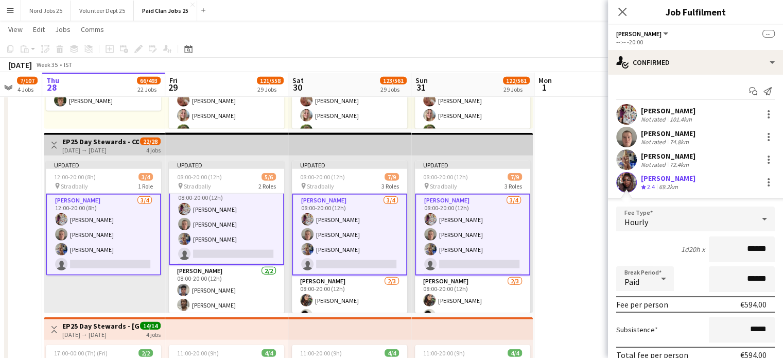
scroll to position [67, 0]
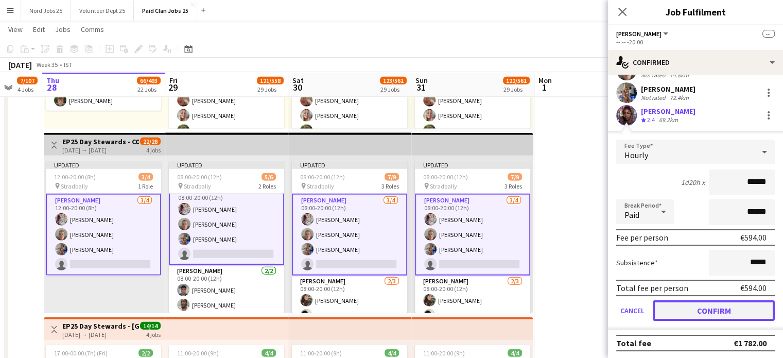
click at [690, 303] on button "Confirm" at bounding box center [714, 310] width 122 height 21
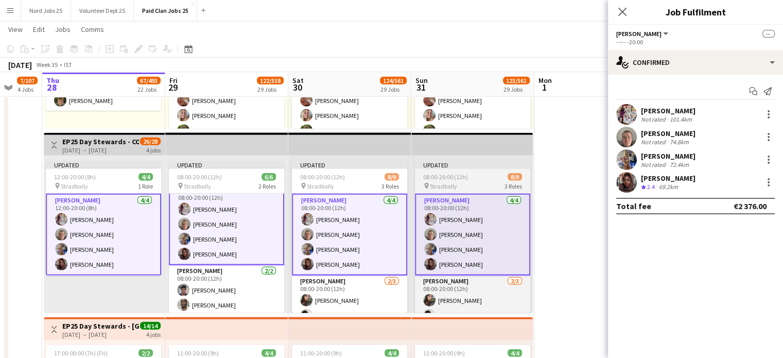
scroll to position [0, 0]
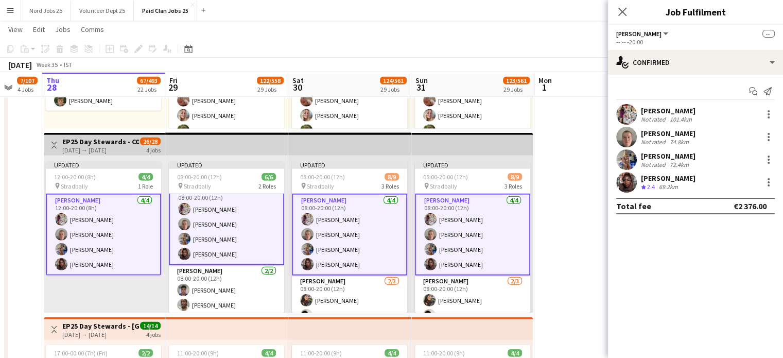
drag, startPoint x: 556, startPoint y: 173, endPoint x: 493, endPoint y: 145, distance: 68.5
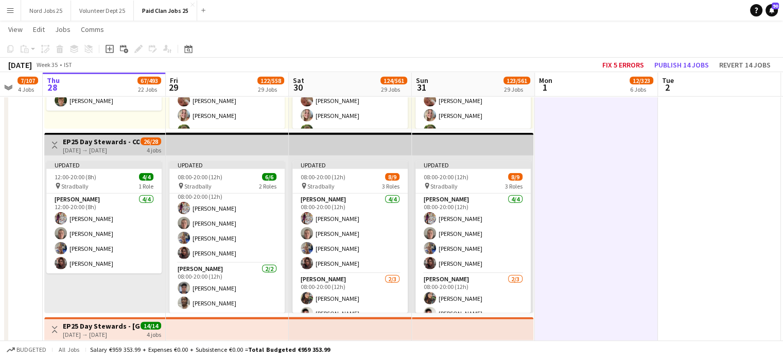
scroll to position [10, 0]
click at [493, 145] on app-top-bar at bounding box center [473, 144] width 122 height 23
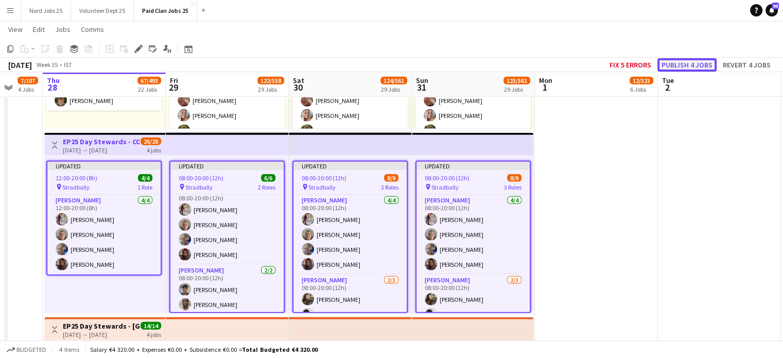
click at [698, 63] on button "Publish 4 jobs" at bounding box center [687, 64] width 59 height 13
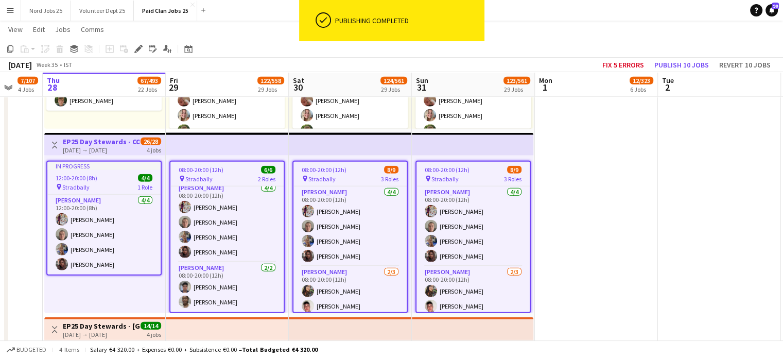
scroll to position [4, 0]
